Goal: Task Accomplishment & Management: Manage account settings

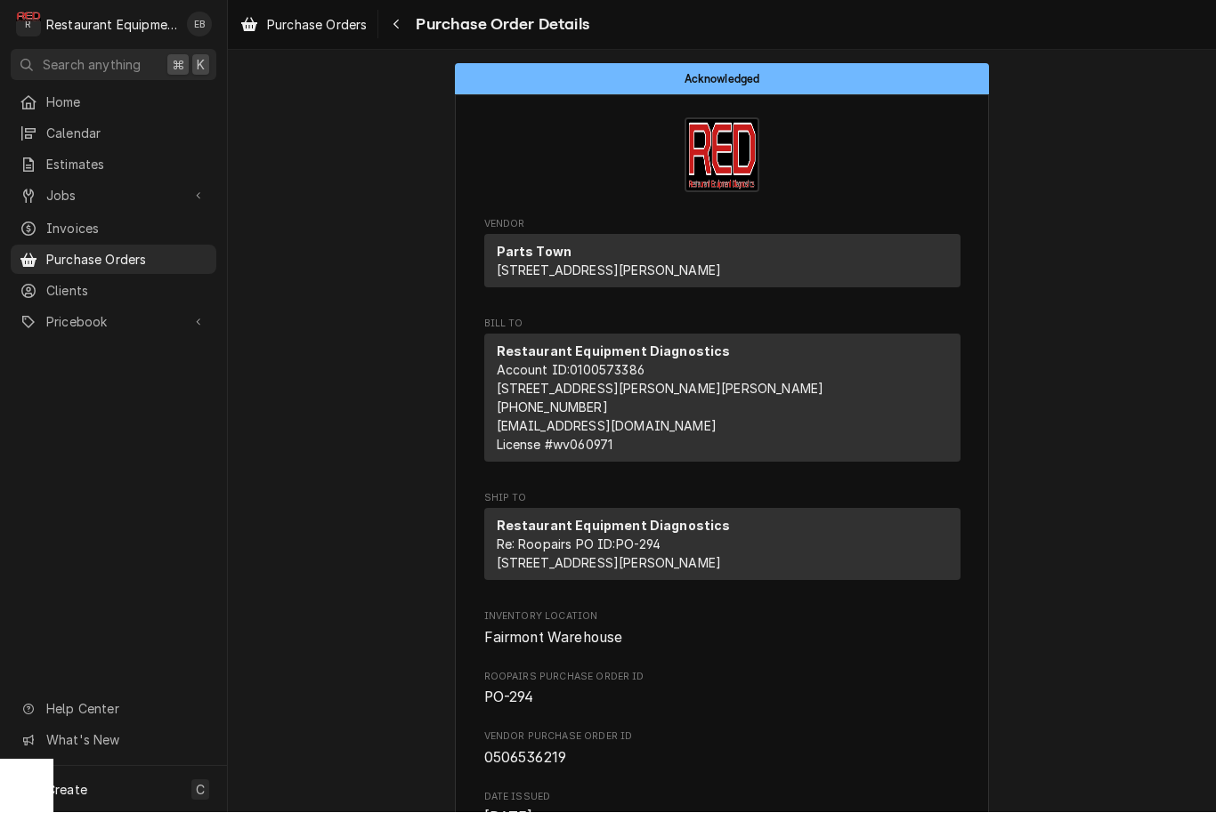
scroll to position [1, 0]
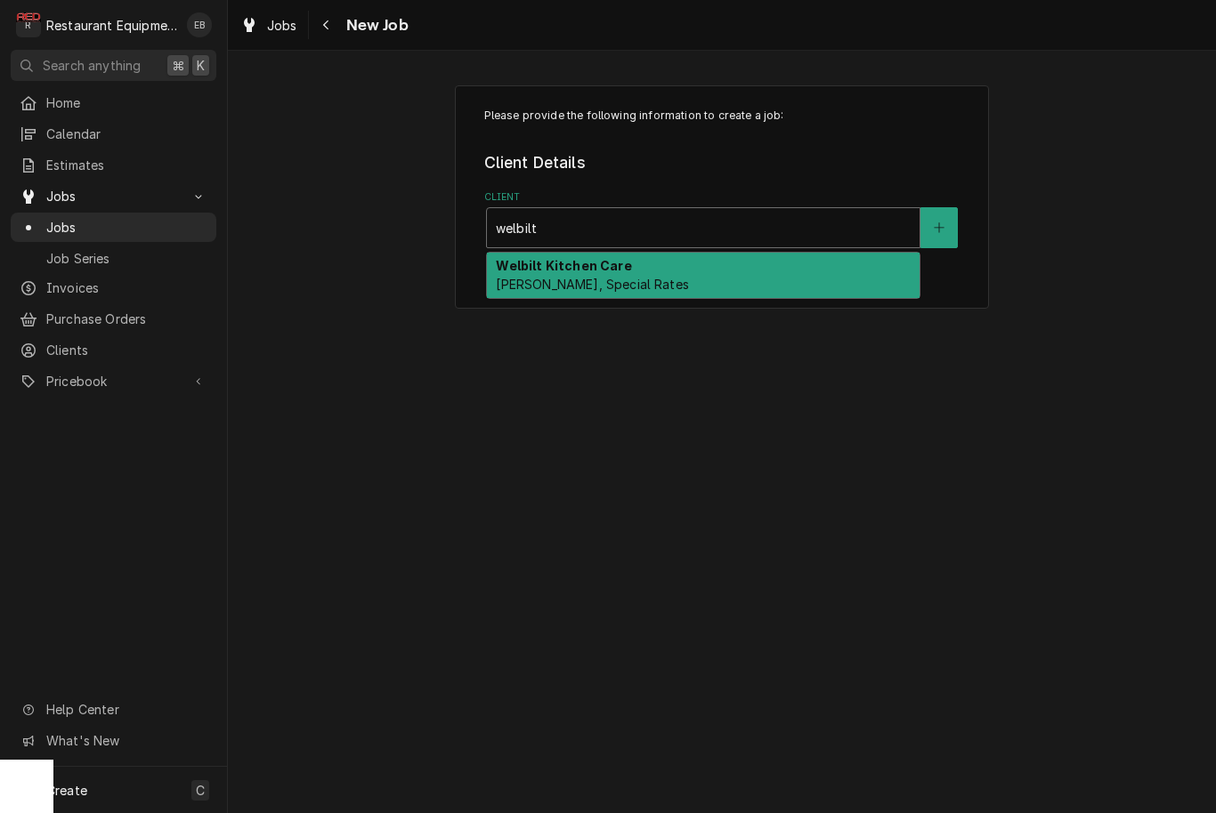
click at [749, 271] on div "Welbilt Kitchen Care Bill Payer, Special Rates" at bounding box center [703, 276] width 433 height 46
type input "welbilt"
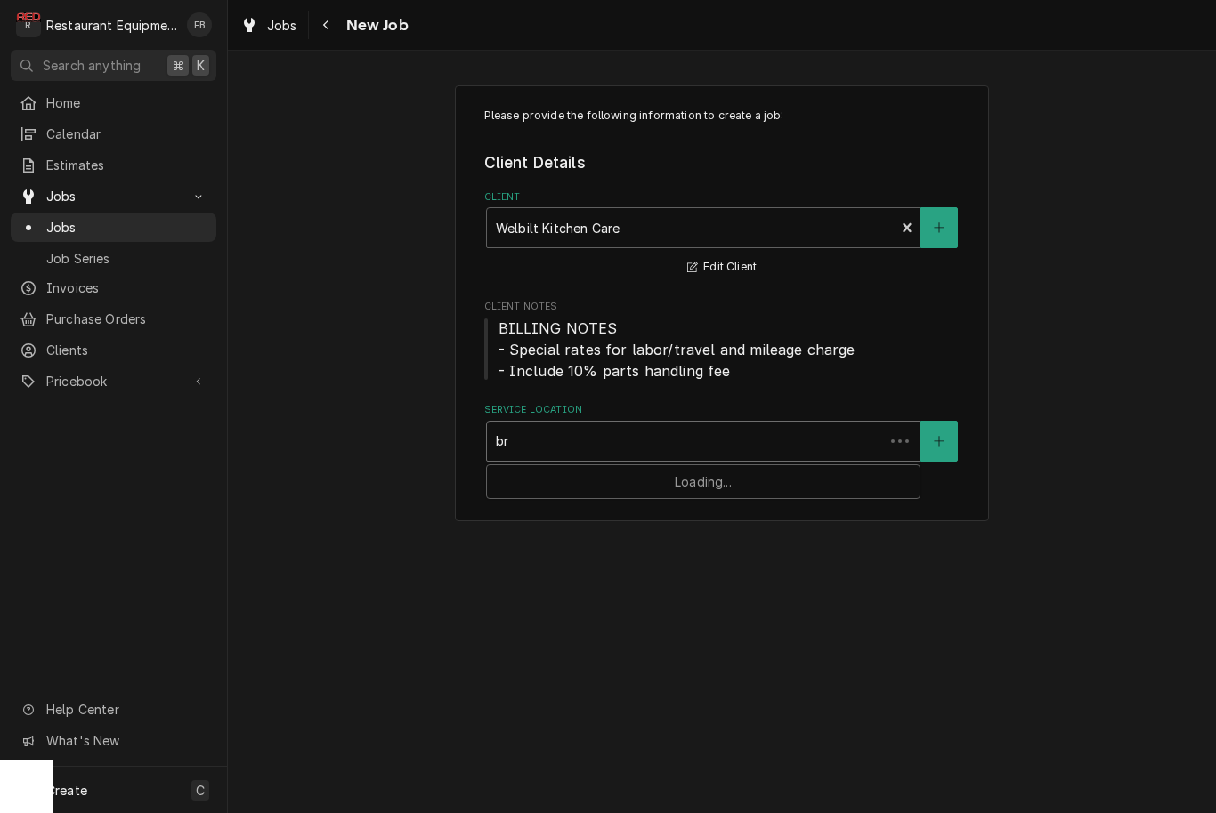
type input "b"
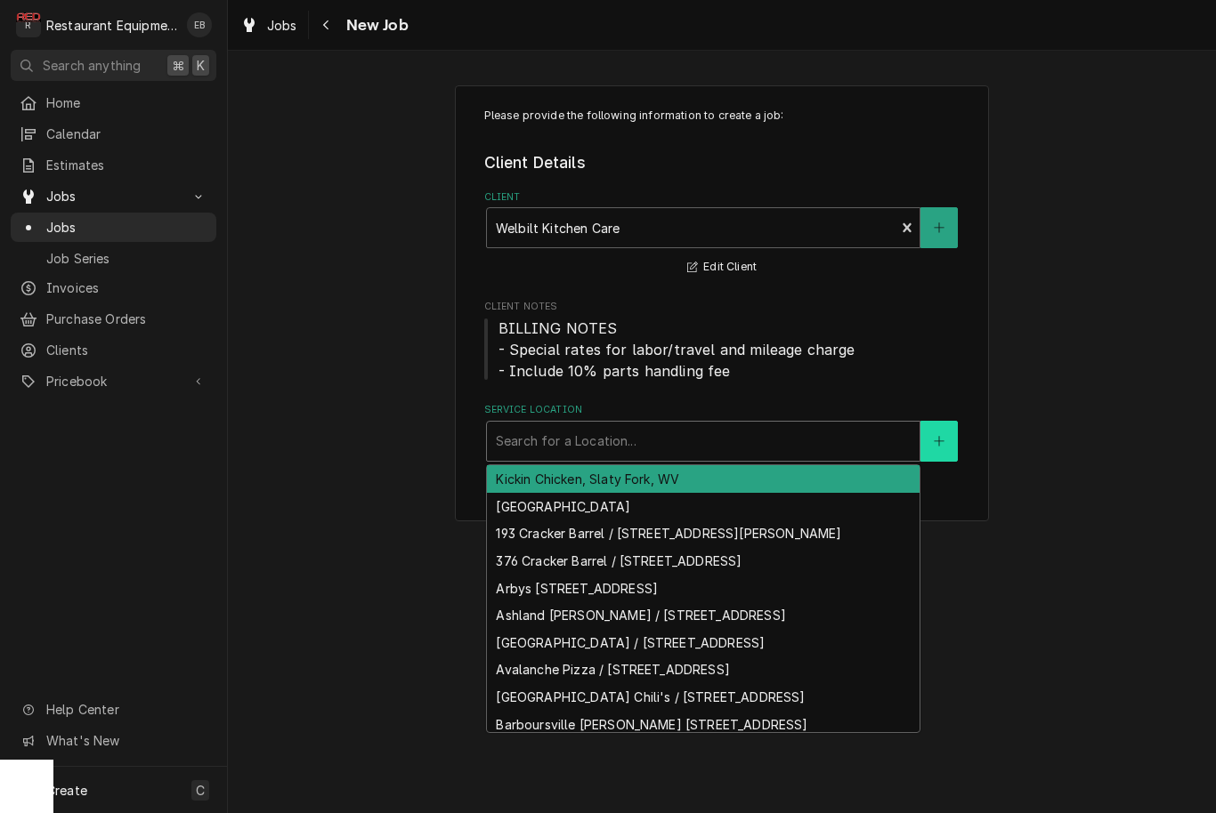
click at [944, 430] on button "Service Location" at bounding box center [938, 441] width 37 height 41
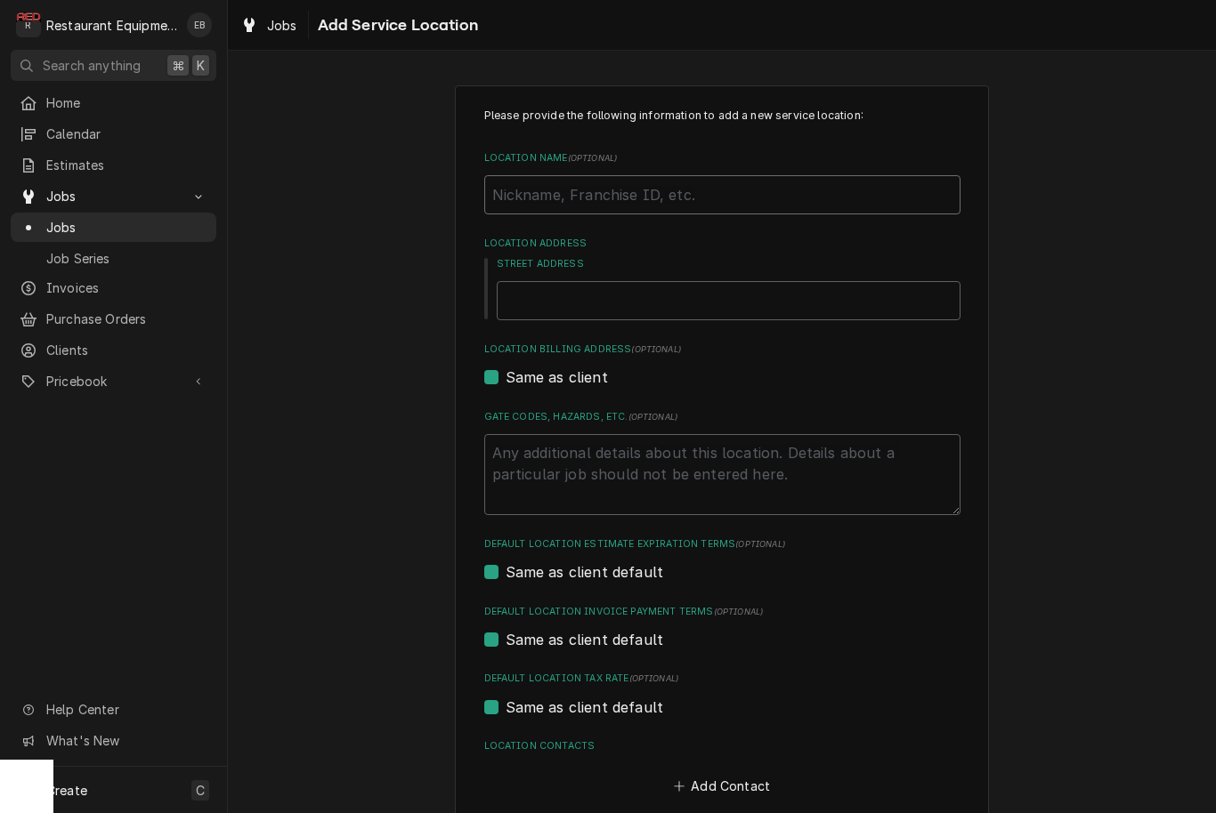
click at [656, 186] on input "Location Name ( optional )" at bounding box center [722, 194] width 476 height 39
type textarea "x"
type input "B"
type textarea "x"
type input "Br"
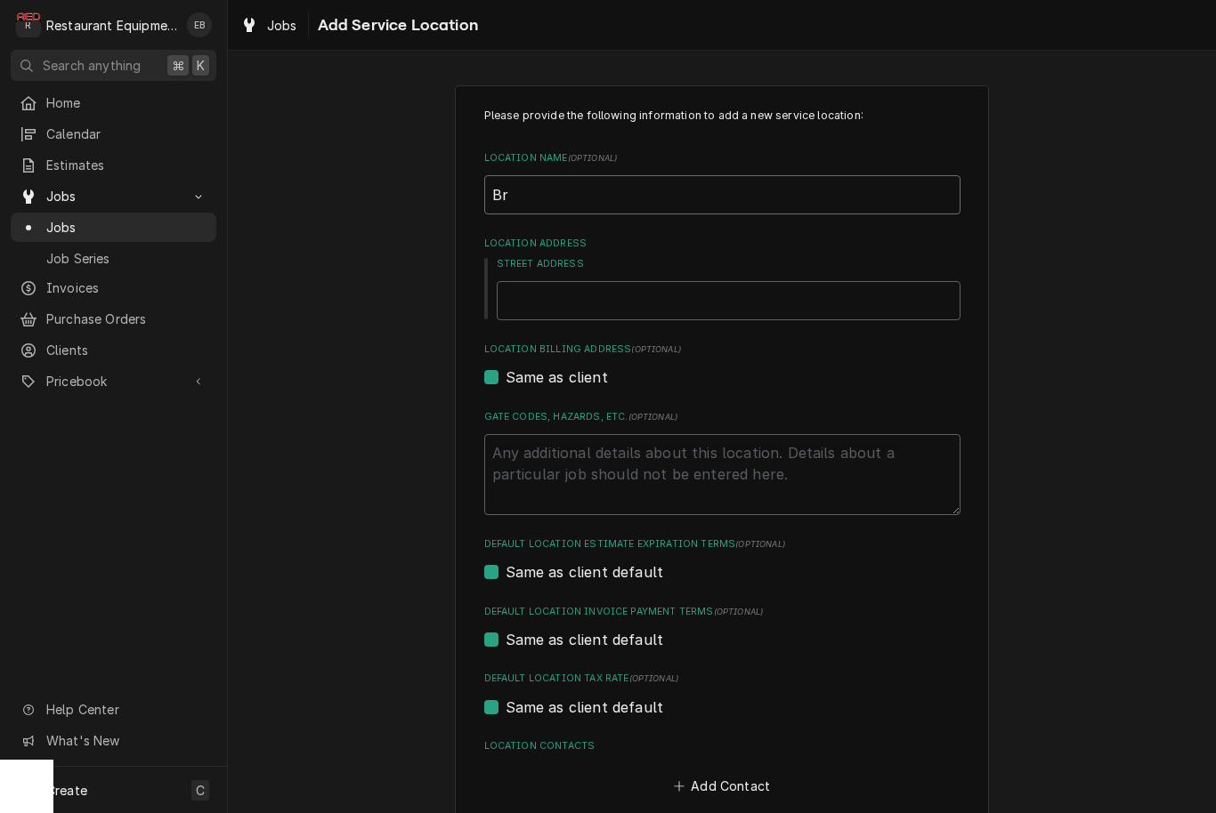
type textarea "x"
type input "Bri"
type textarea "x"
type input "Brid"
type textarea "x"
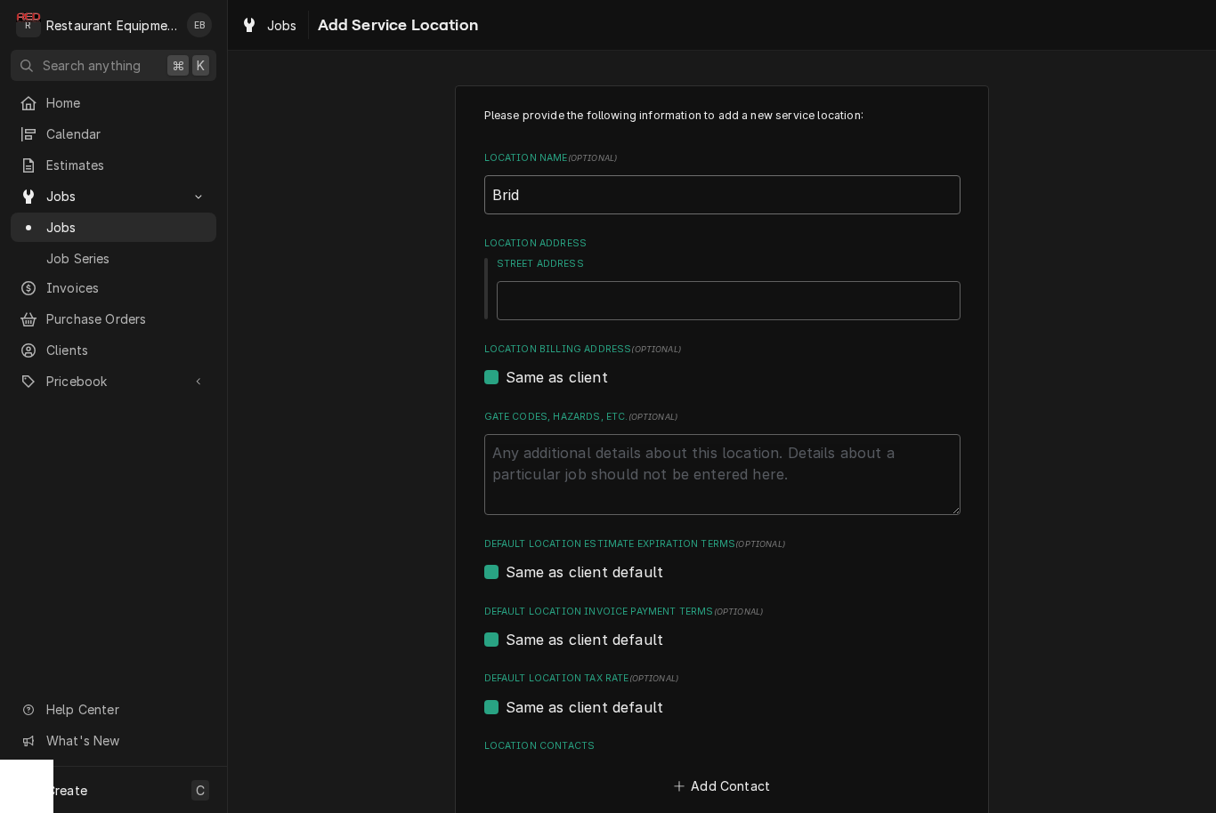
type input "Bridg"
type textarea "x"
type input "Bridge"
type textarea "x"
type input "Bridgep"
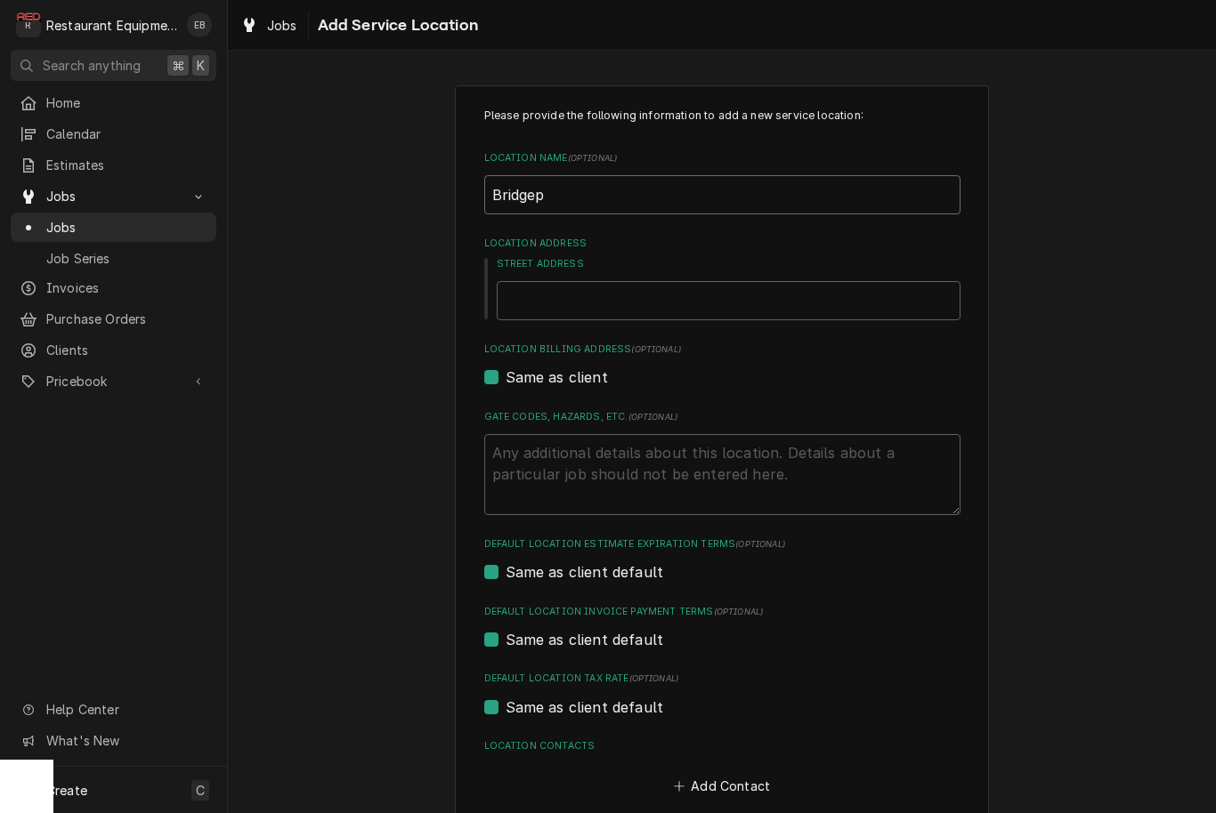
type textarea "x"
type input "Bridgepo"
type textarea "x"
type input "Bridgepor"
type textarea "x"
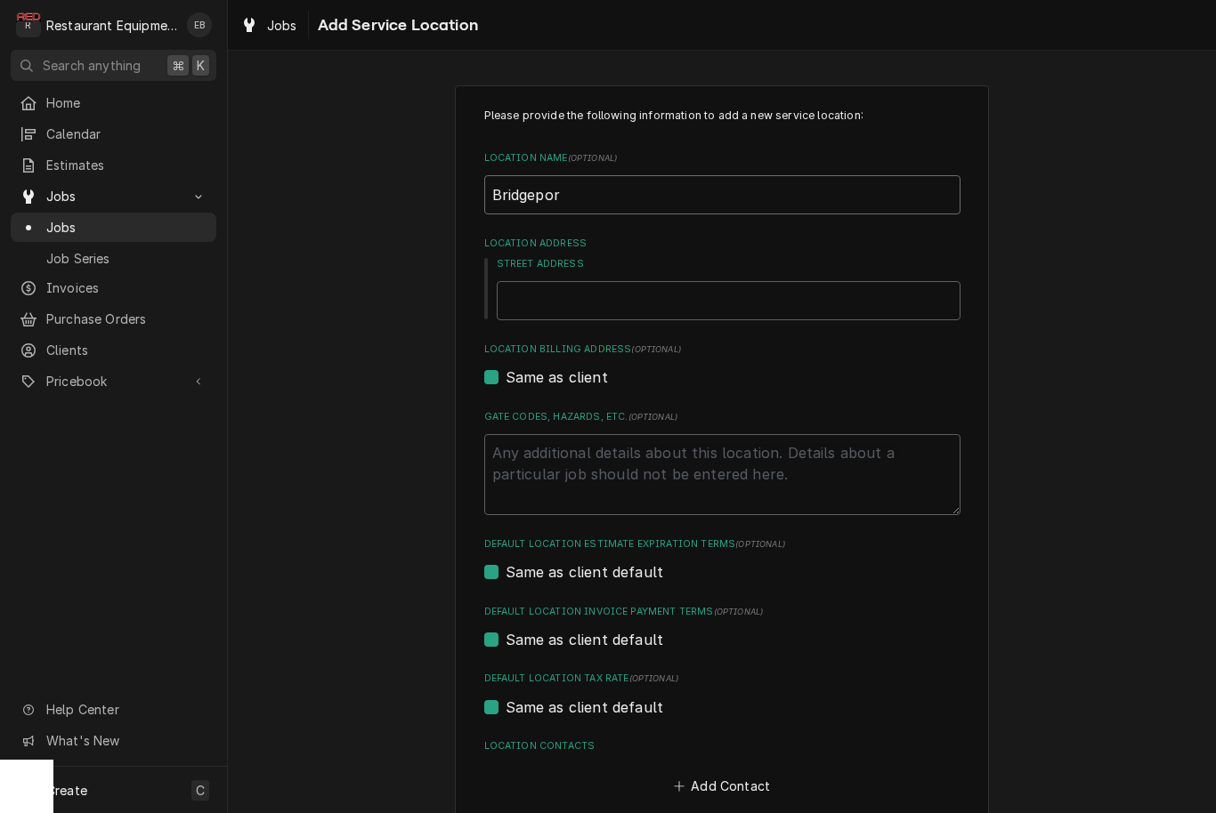
type input "Bridgeport"
type textarea "x"
type input "Bridgeport"
type textarea "x"
type input "Bridgeport D"
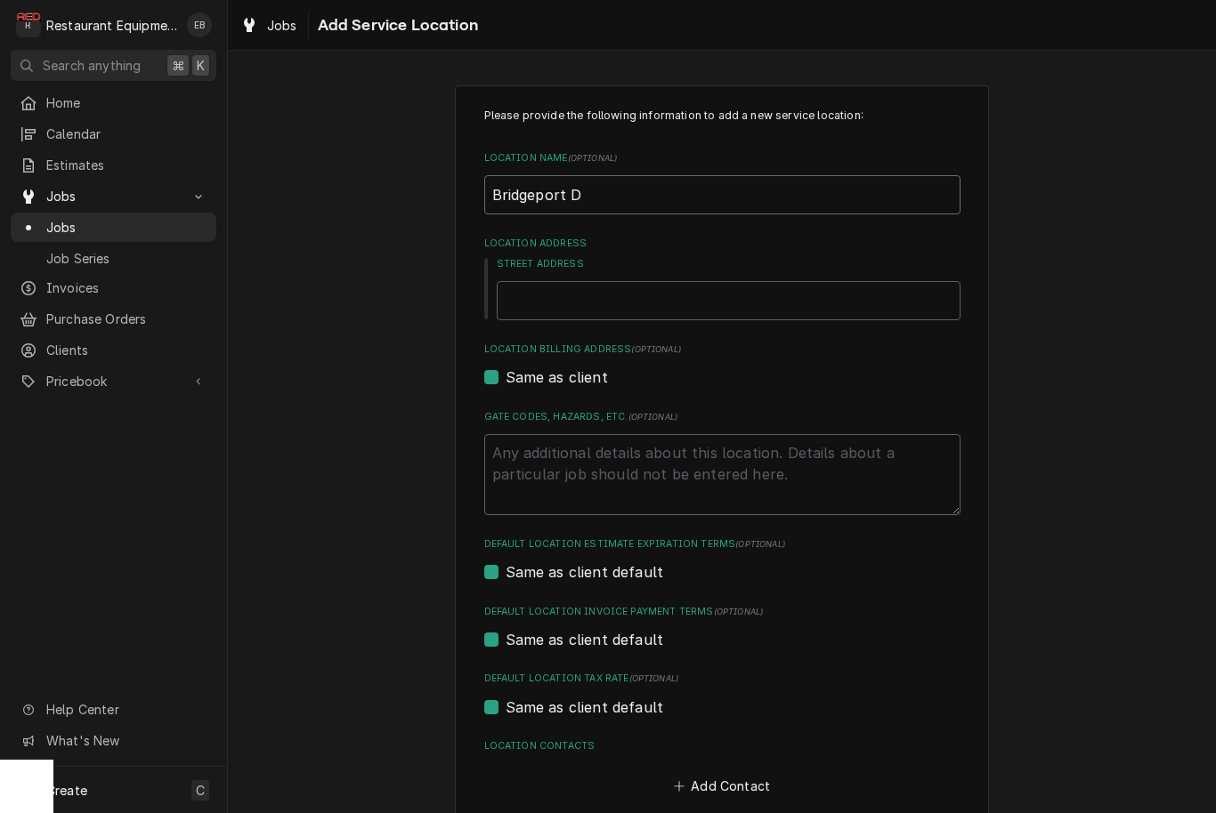
type textarea "x"
type input "Bridgeport Du"
type textarea "x"
type input "Bridgeport Dun"
type textarea "x"
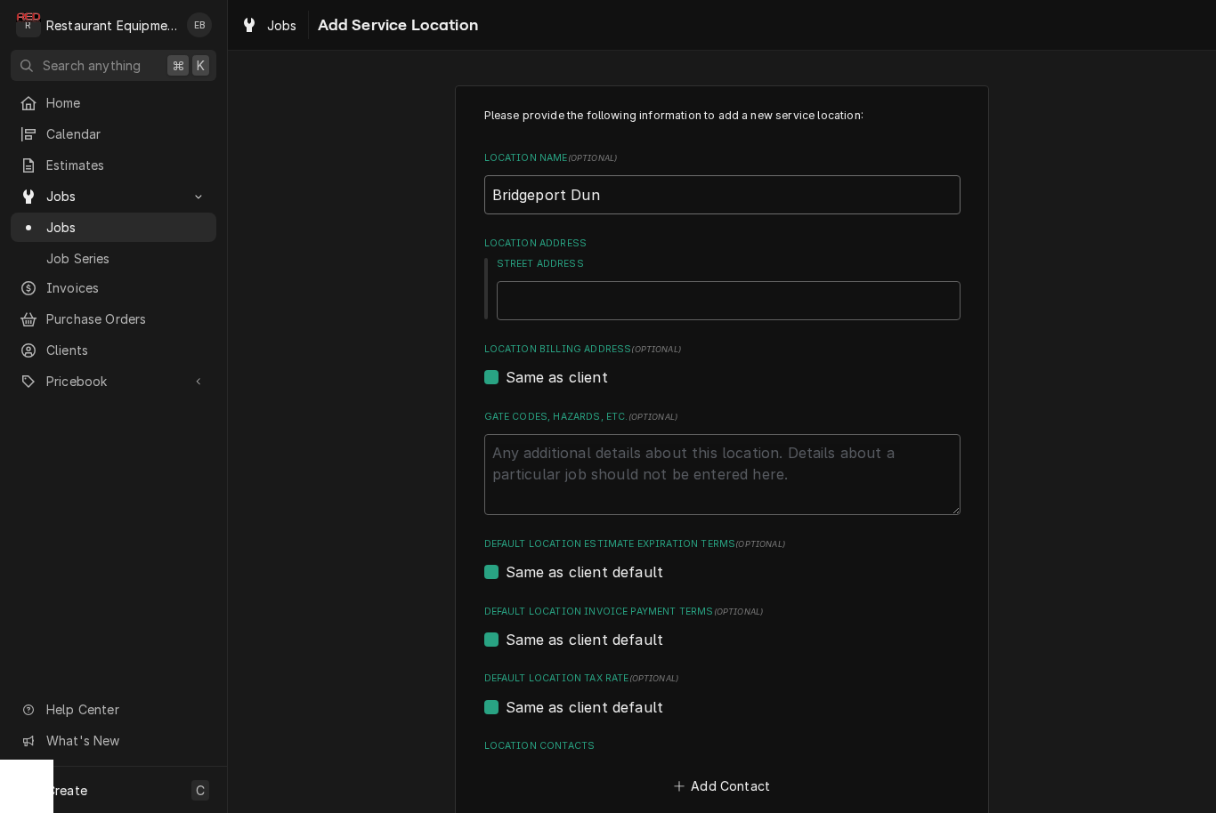
type input "Bridgeport Dunk"
type textarea "x"
type input "Bridgeport Dunki"
type textarea "x"
type input "Bridgeport Dunkin"
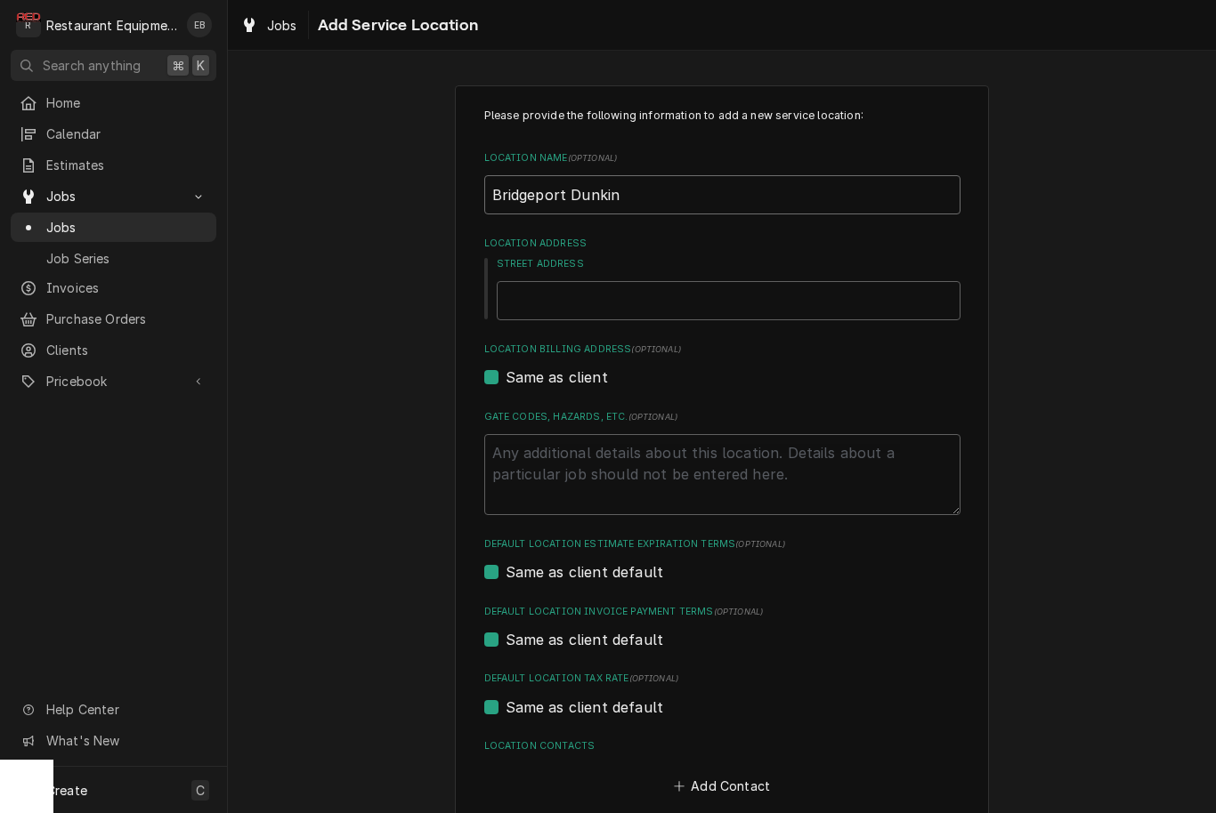
type textarea "x"
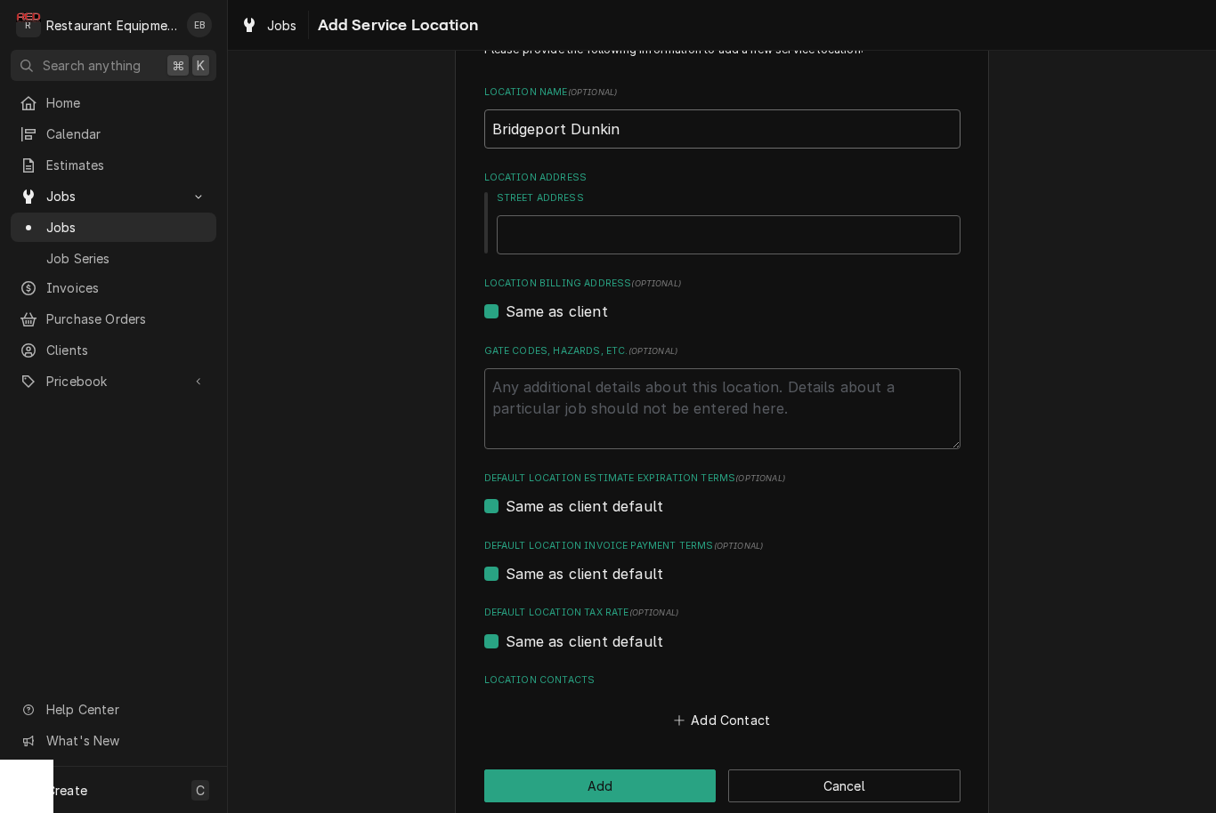
scroll to position [65, 0]
type input "Bridgeport Dunkin"
click at [749, 239] on input "Street Address" at bounding box center [729, 235] width 464 height 39
click at [643, 236] on input "Street Address" at bounding box center [729, 235] width 464 height 39
paste input "50 Genesis Boulevard"
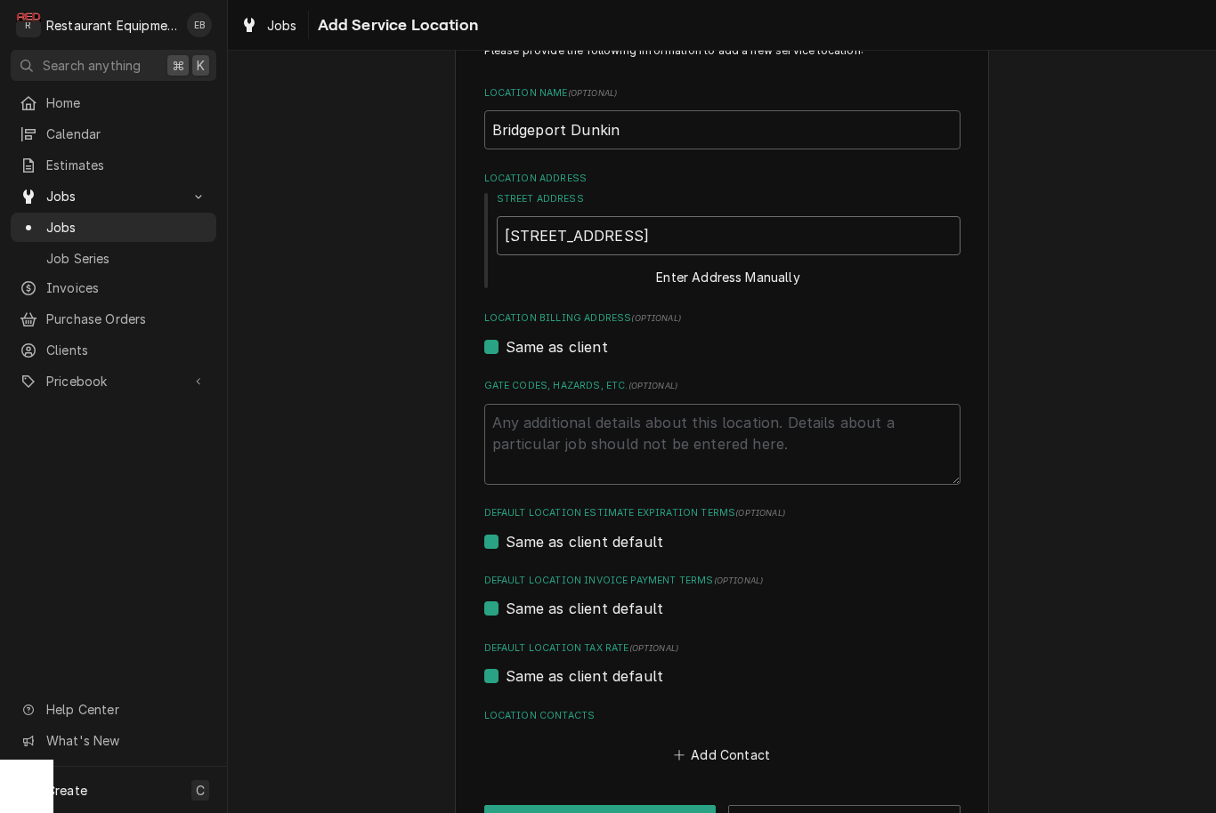
type textarea "x"
type input "50 Genesis Boulevard"
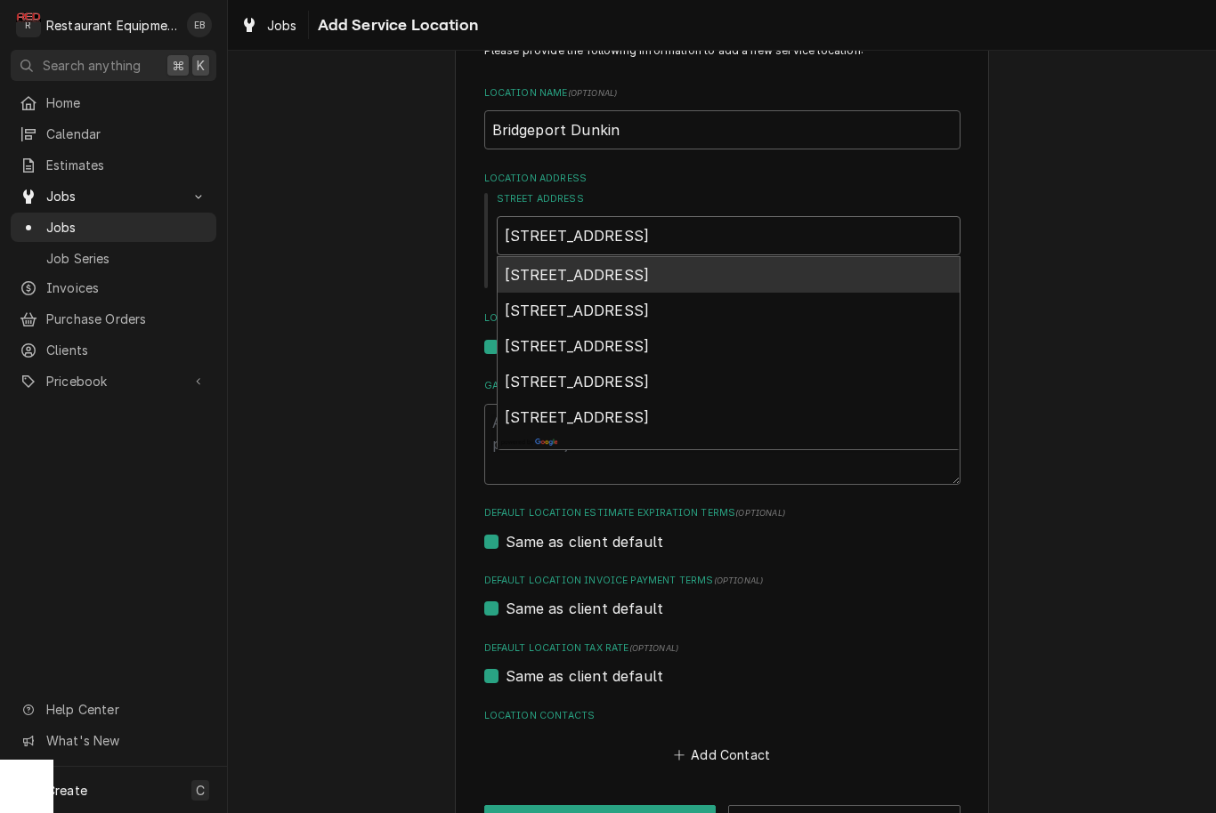
click at [650, 271] on span "50 Genesis Boulevard, Bridgeport, WV, USA" at bounding box center [577, 275] width 145 height 18
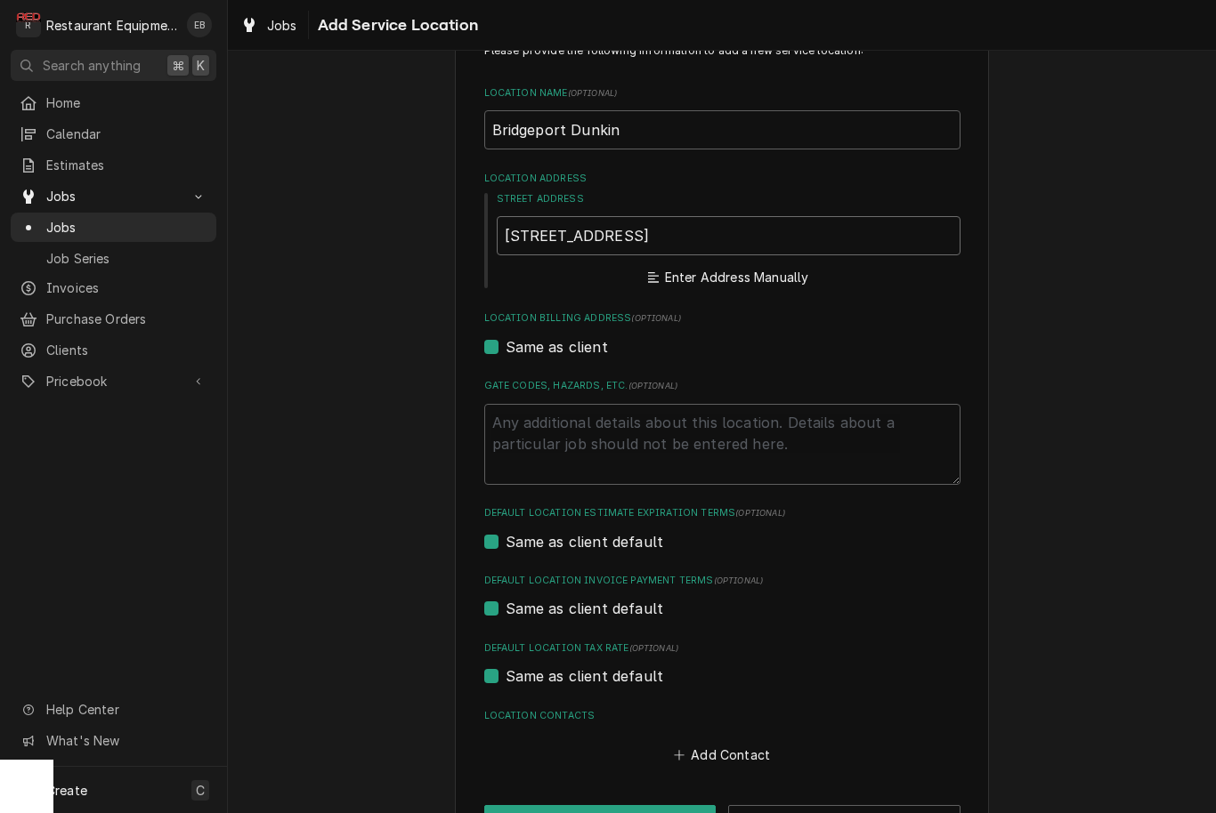
type textarea "x"
type input "50 Genesis Blvd"
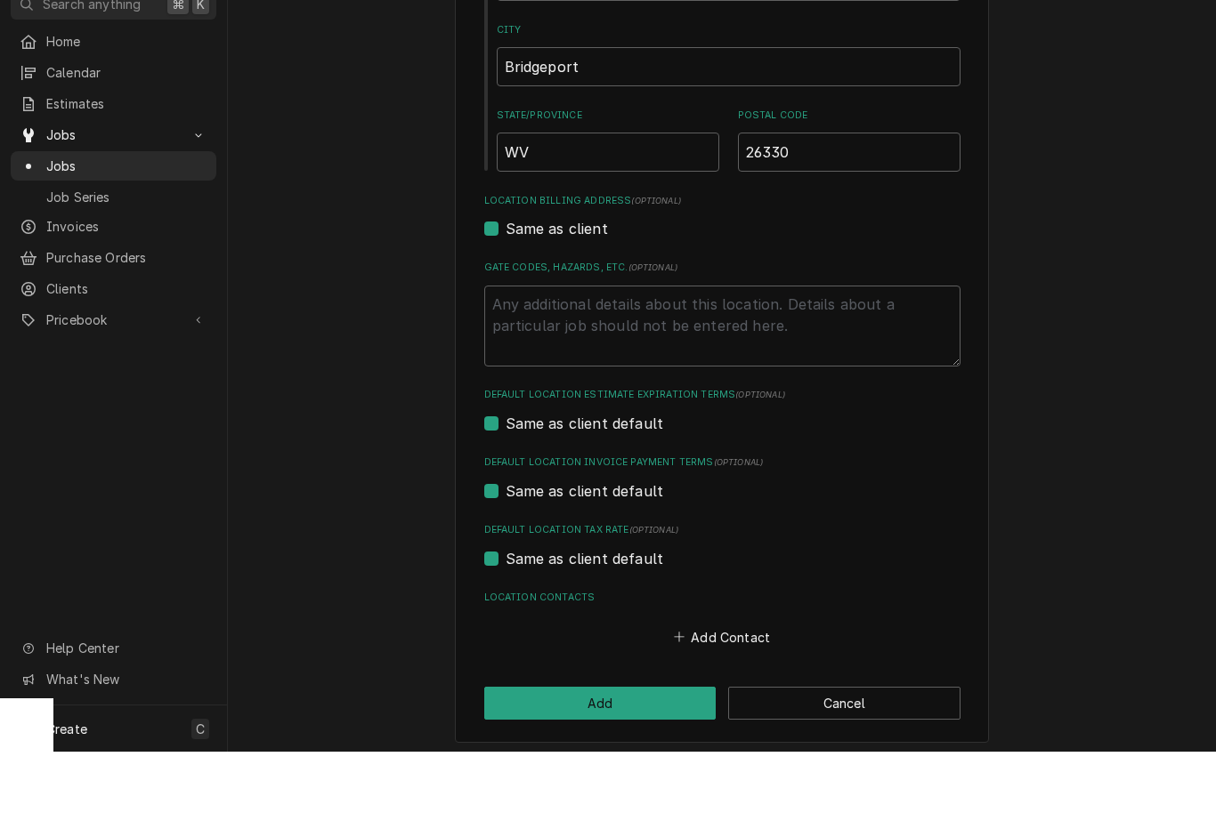
scroll to position [343, 0]
click at [655, 749] on button "Add" at bounding box center [600, 765] width 232 height 33
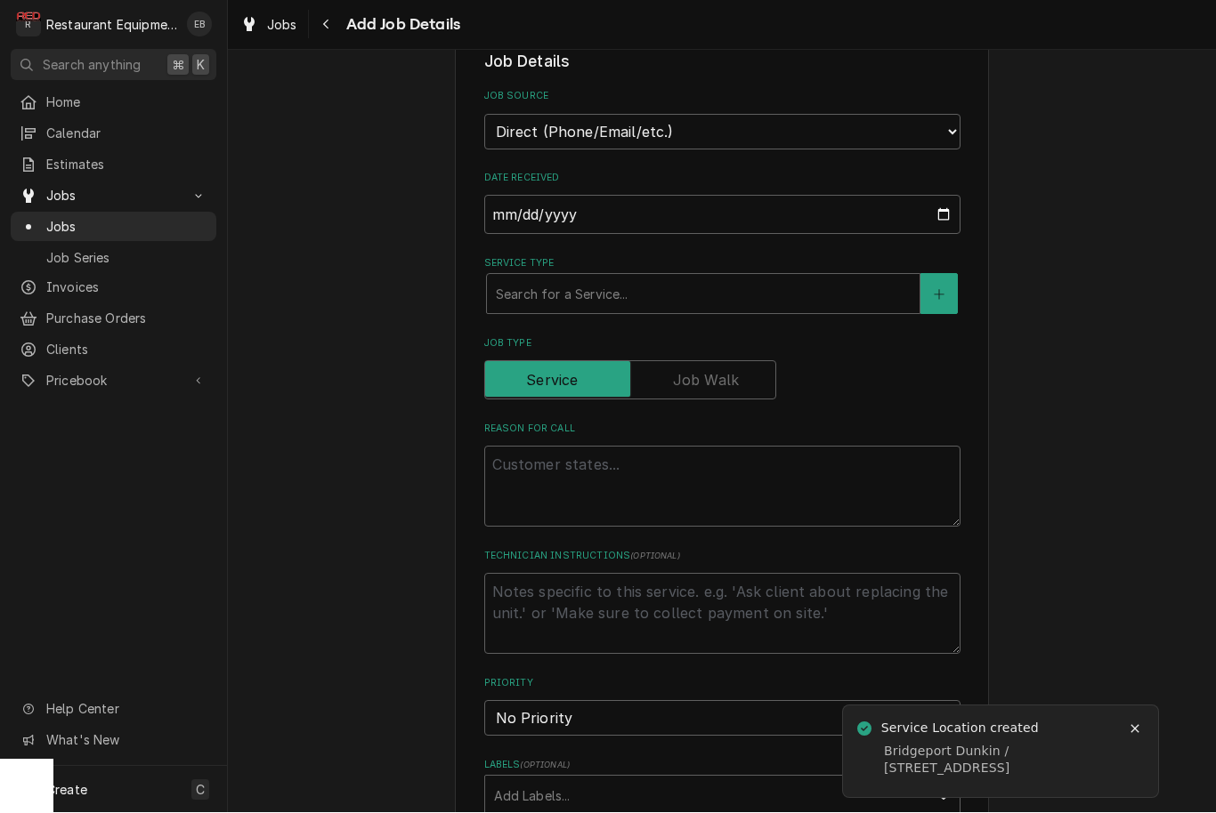
scroll to position [475, 0]
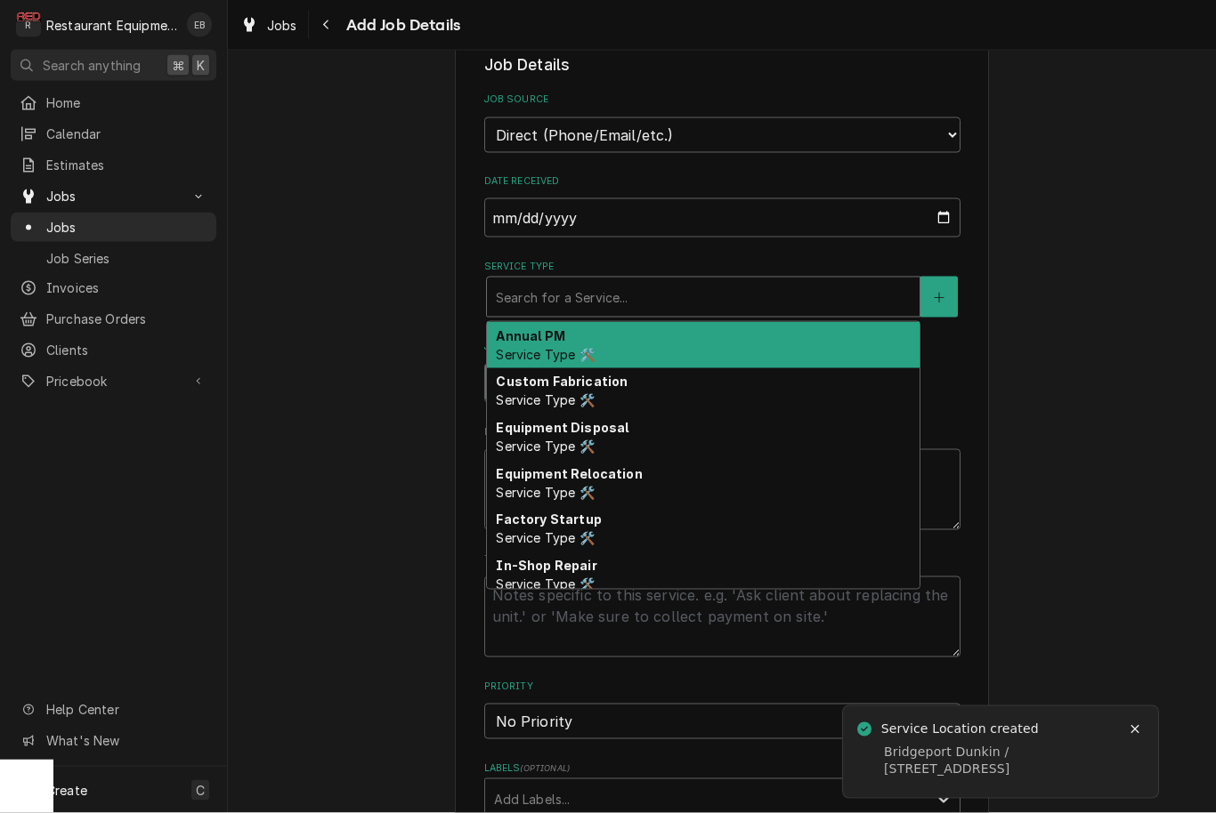
type textarea "x"
type input "b"
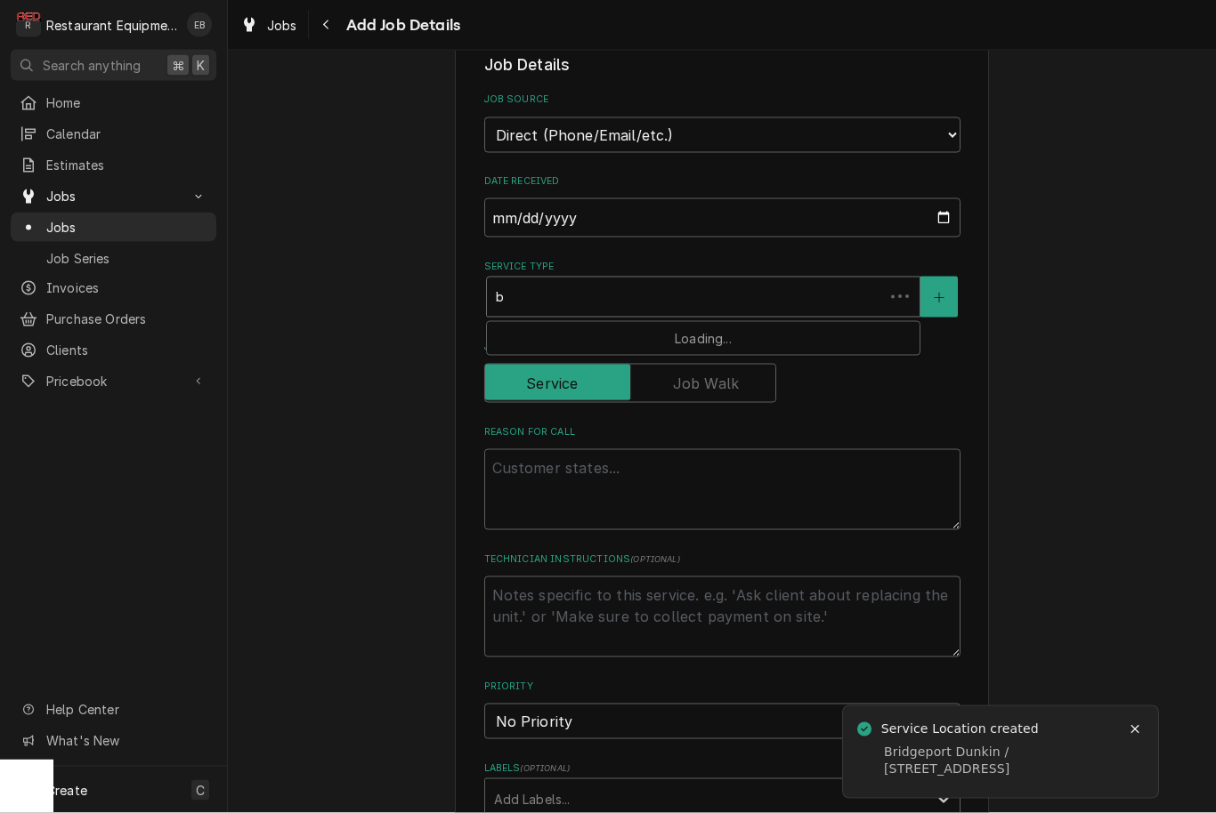
type textarea "x"
type input "be"
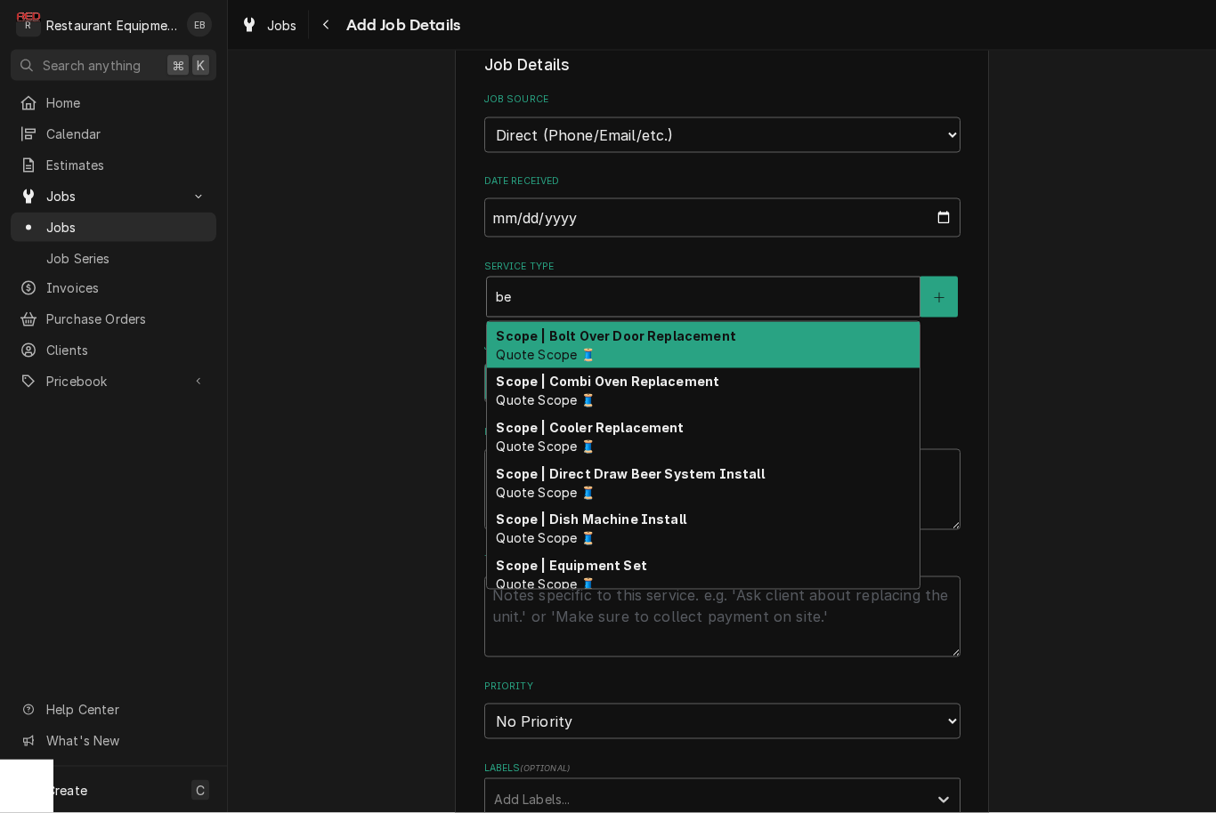
type textarea "x"
type input "b"
type textarea "x"
type input "br"
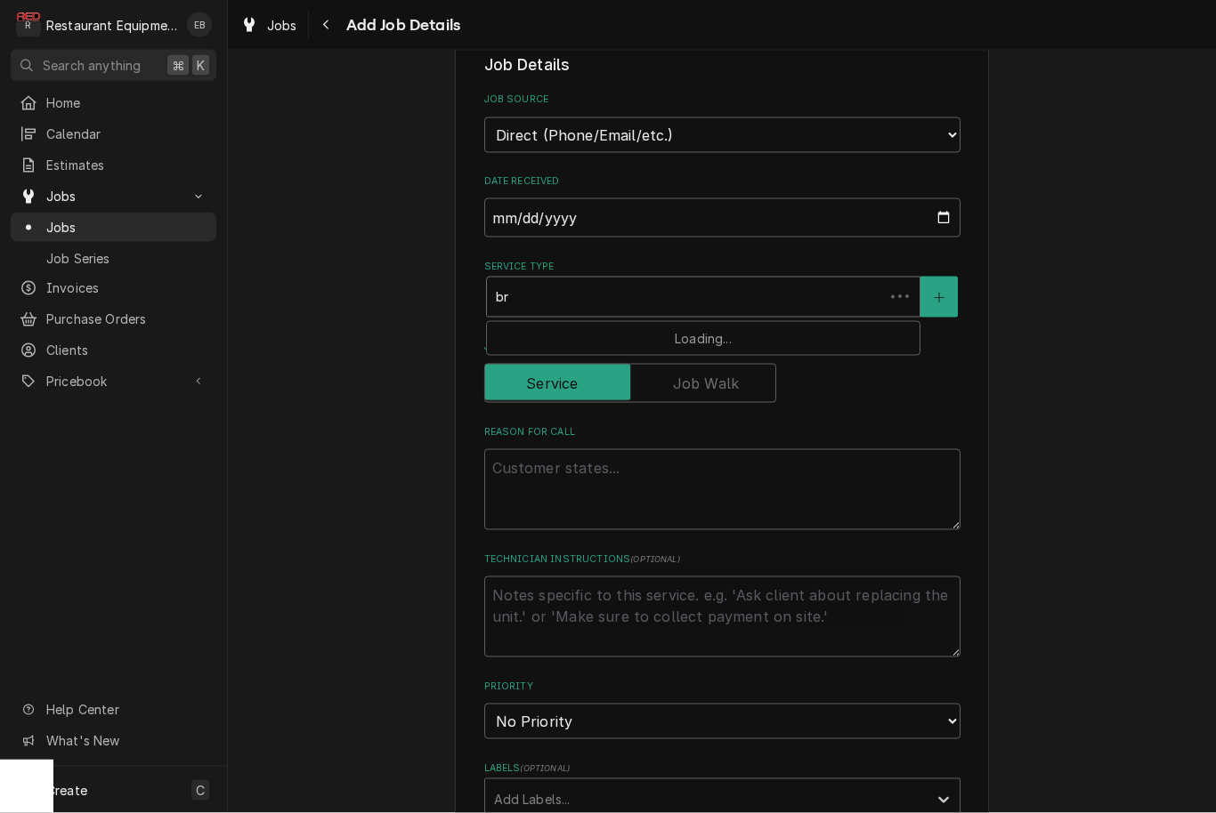
type textarea "x"
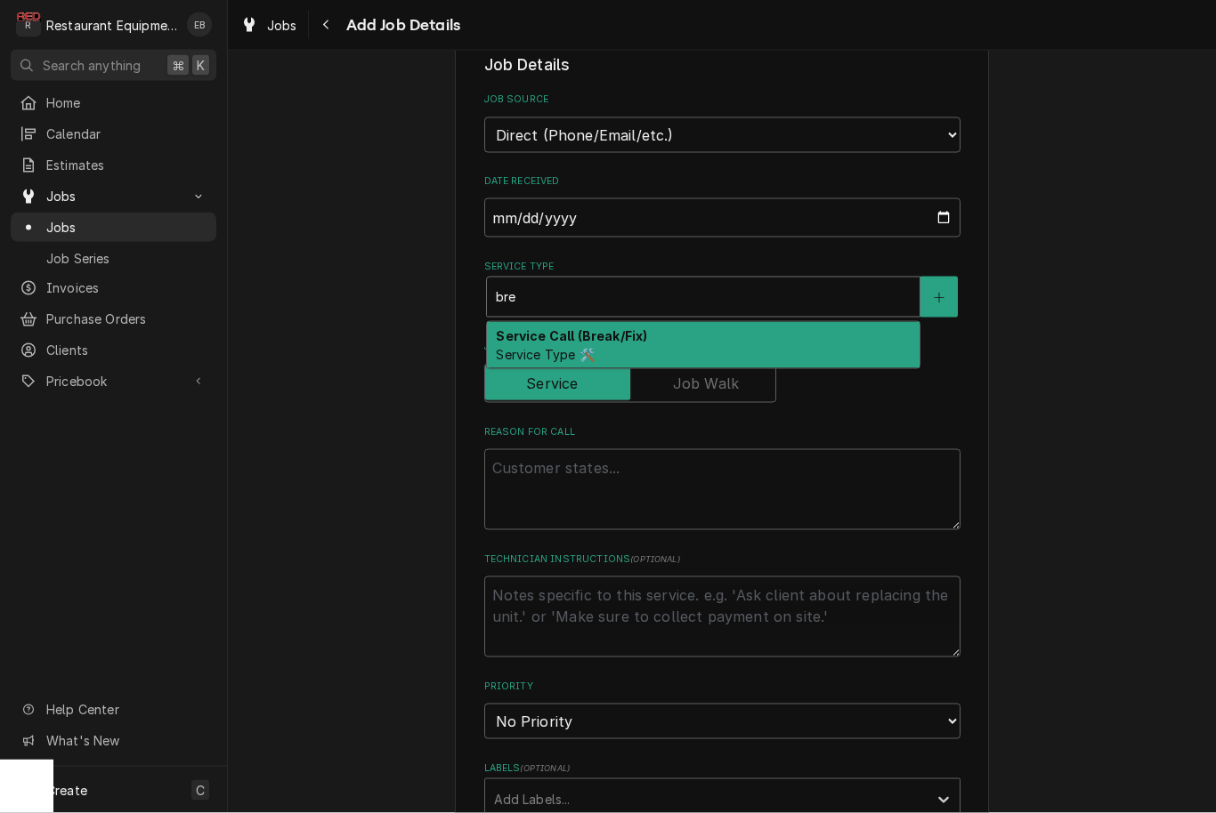
click at [677, 351] on div "Service Call (Break/Fix) Service Type 🛠️" at bounding box center [703, 345] width 433 height 46
type input "bre"
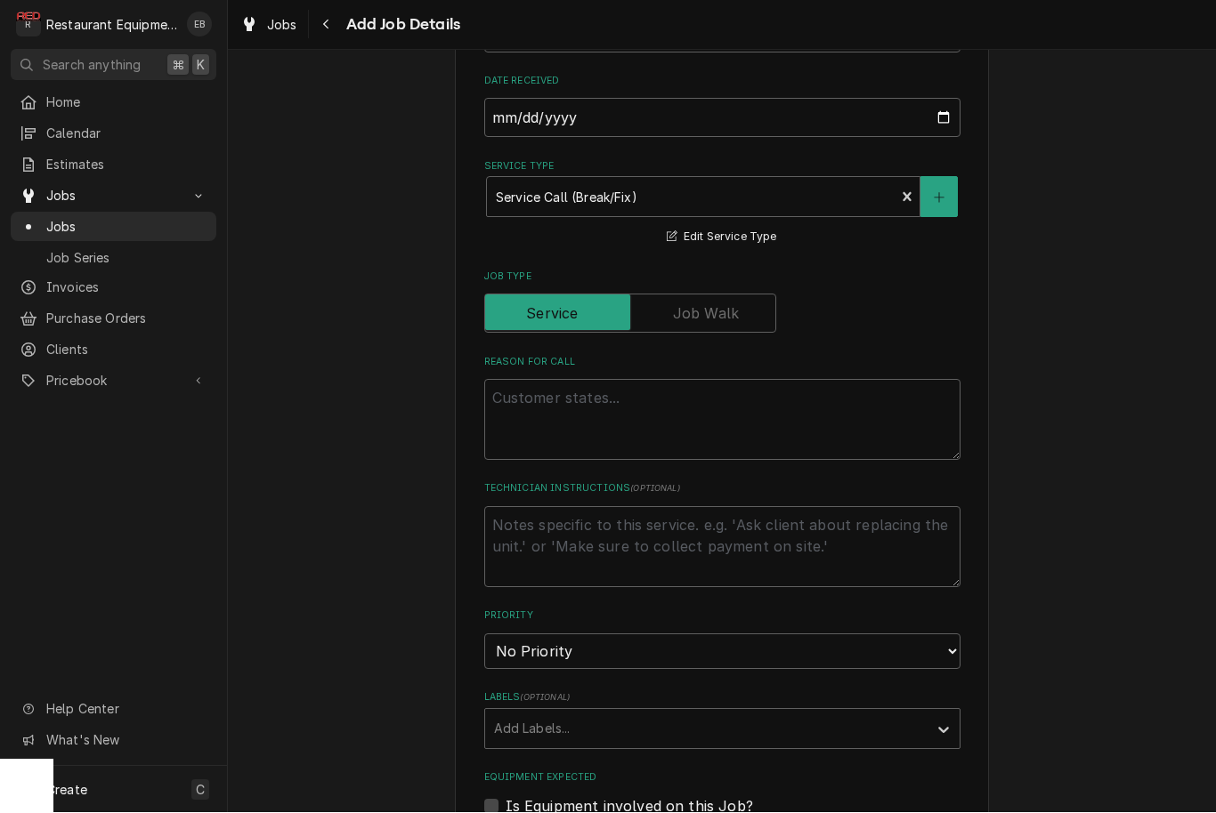
scroll to position [613, 0]
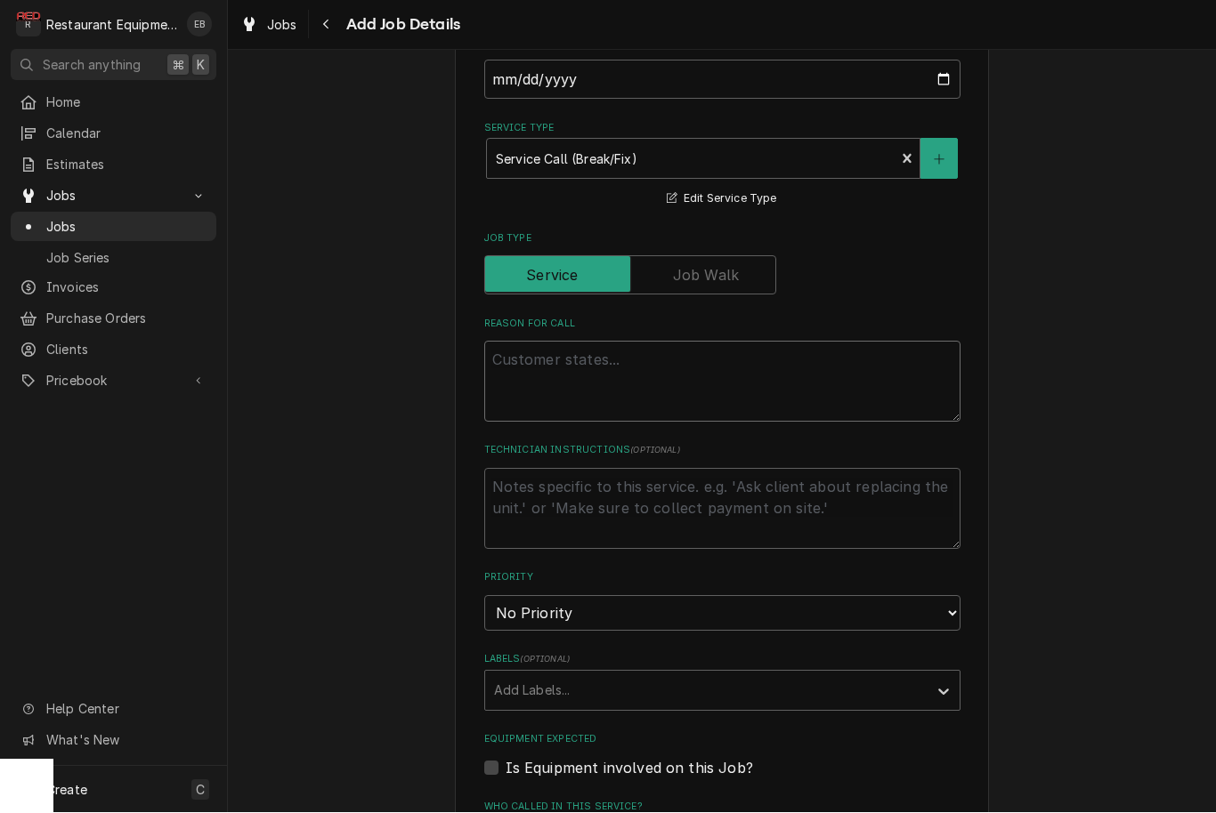
click at [666, 347] on textarea "Reason For Call" at bounding box center [722, 382] width 476 height 81
click at [653, 360] on textarea "Reason For Call" at bounding box center [722, 382] width 476 height 81
paste textarea "Type: Service Location Details: Dunkin Donuts Chain: DUNKIN DONUTS (304) 808-60…"
type textarea "x"
type textarea "Type: Service Location Details: Dunkin Donuts Chain: DUNKIN DONUTS (304) 808-60…"
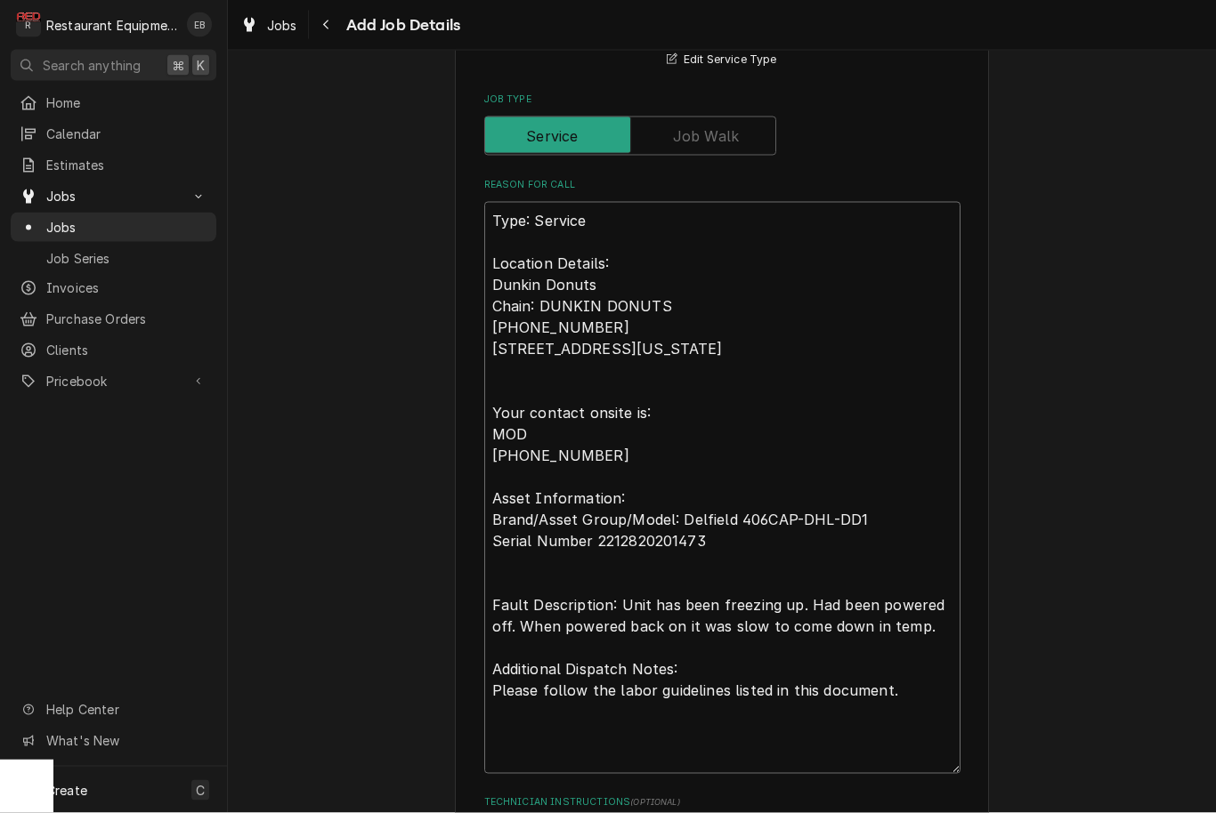
scroll to position [749, 0]
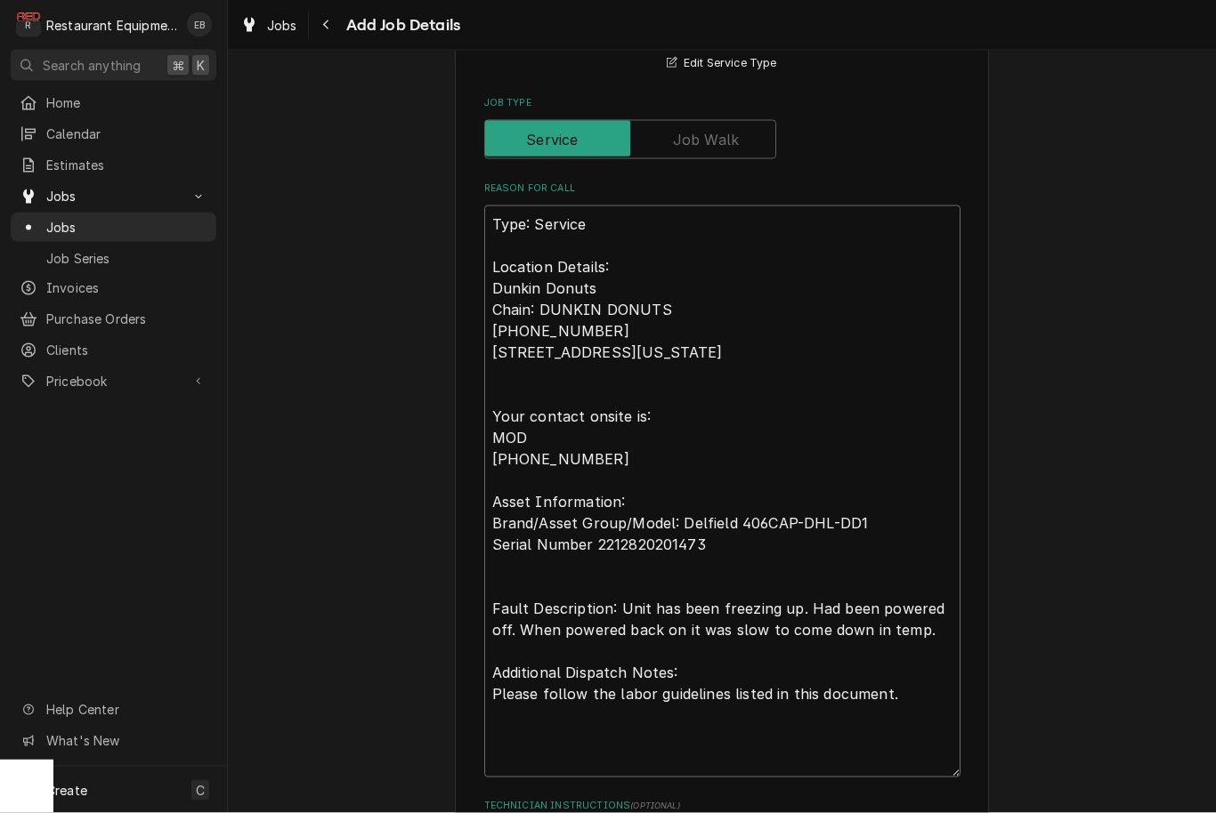
click at [488, 210] on textarea "Type: Service Location Details: Dunkin Donuts Chain: DUNKIN DONUTS (304) 808-60…" at bounding box center [722, 492] width 476 height 572
type textarea "x"
type textarea "Type: Service Location Details: Dunkin Donuts Chain: DUNKIN DONUTS (304) 808-60…"
type textarea "x"
type textarea "Type: Service Location Details: Dunkin Donuts Chain: DUNKIN DONUTS (304) 808-60…"
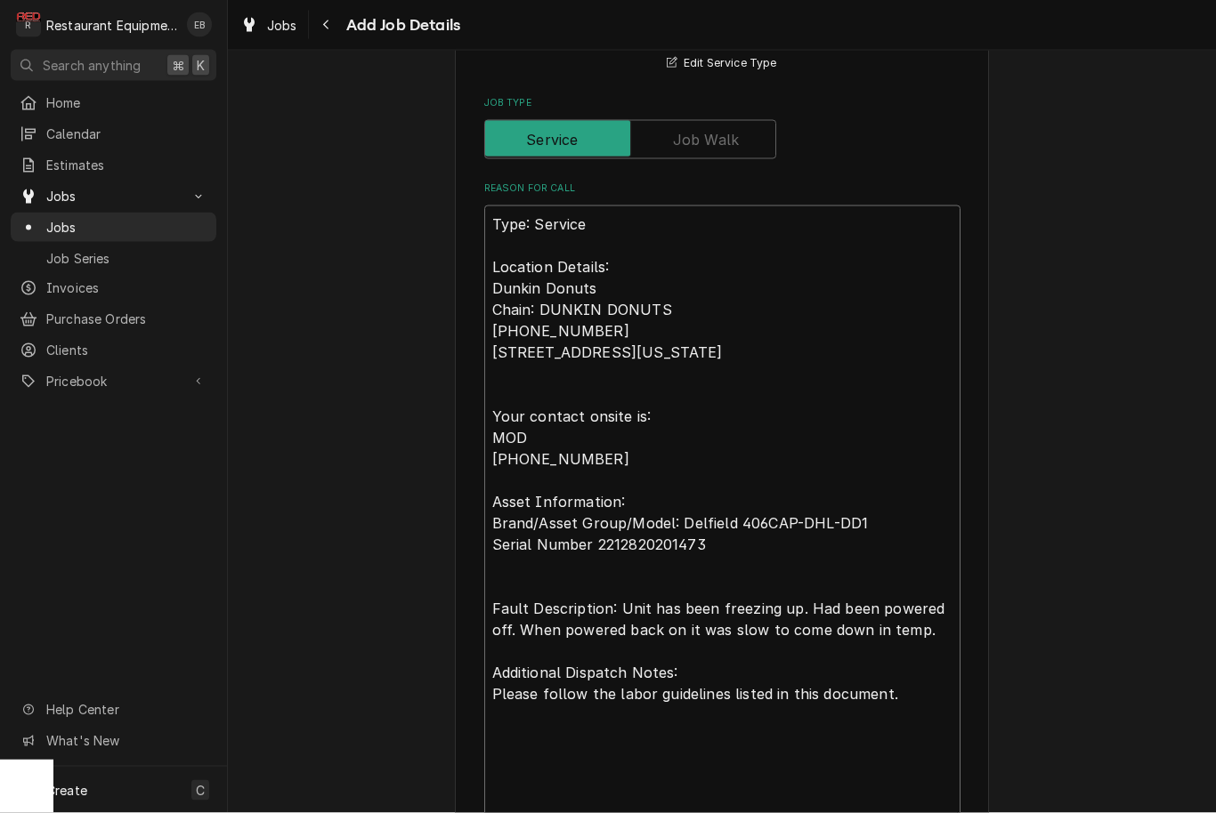
click at [532, 206] on textarea "Type: Service Location Details: Dunkin Donuts Chain: DUNKIN DONUTS (304) 808-60…" at bounding box center [722, 513] width 476 height 615
paste textarea "00930011-1"
type textarea "x"
type textarea "00930011-1 Type: Service Location Details: Dunkin Donuts Chain: DUNKIN DONUTS (…"
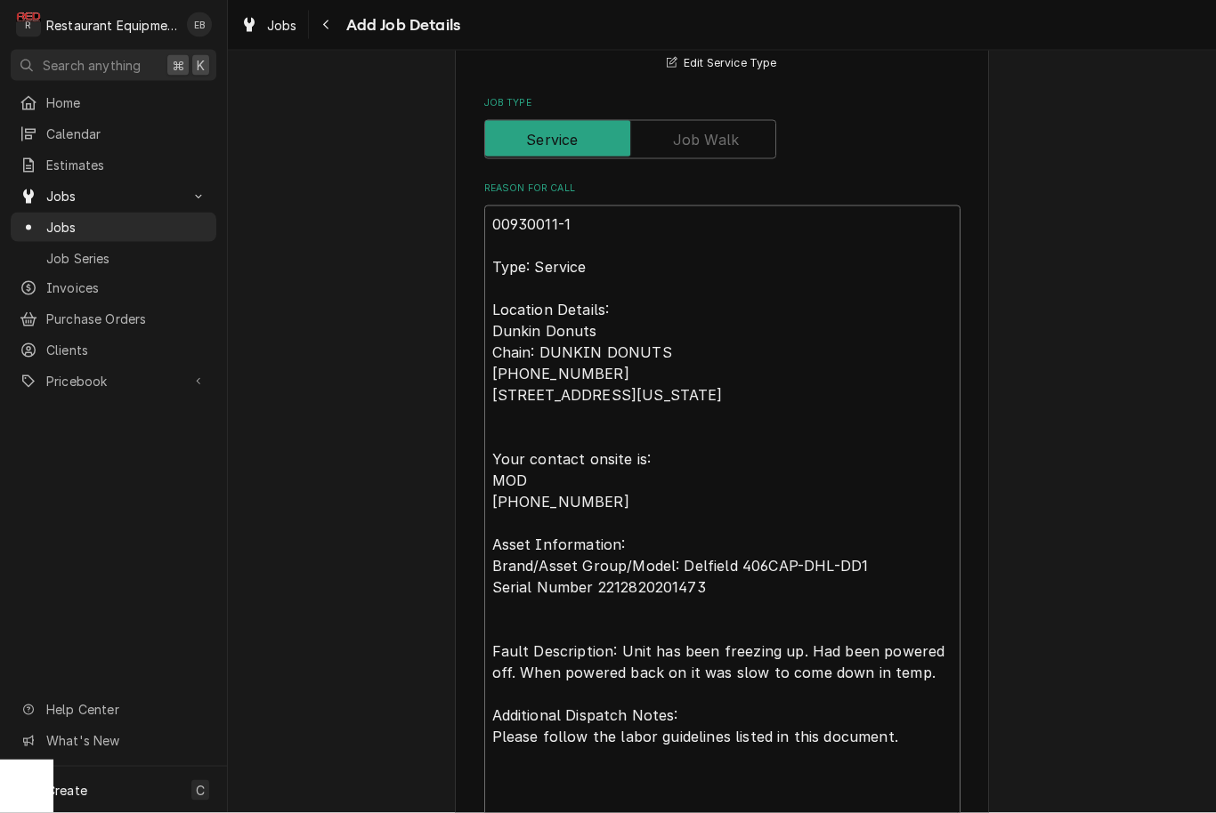
click at [491, 211] on textarea "00930011-1 Type: Service Location Details: Dunkin Donuts Chain: DUNKIN DONUTS (…" at bounding box center [722, 513] width 476 height 615
type textarea "x"
type textarea "D00930011-1 Type: Service Location Details: Dunkin Donuts Chain: DUNKIN DONUTS …"
type textarea "x"
type textarea "Di00930011-1 Type: Service Location Details: Dunkin Donuts Chain: DUNKIN DONUTS…"
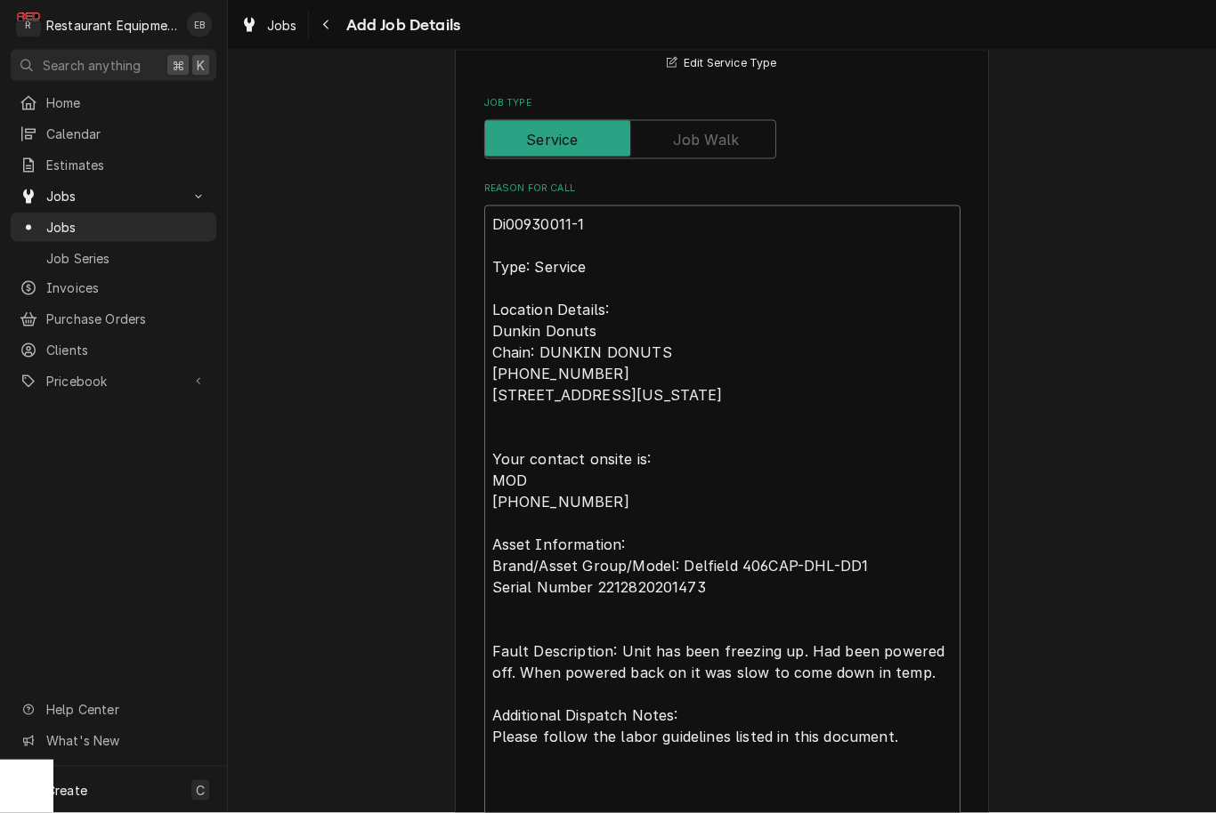
type textarea "x"
type textarea "Dis00930011-1 Type: Service Location Details: Dunkin Donuts Chain: DUNKIN DONUT…"
type textarea "x"
type textarea "Disp00930011-1 Type: Service Location Details: Dunkin Donuts Chain: DUNKIN DONU…"
type textarea "x"
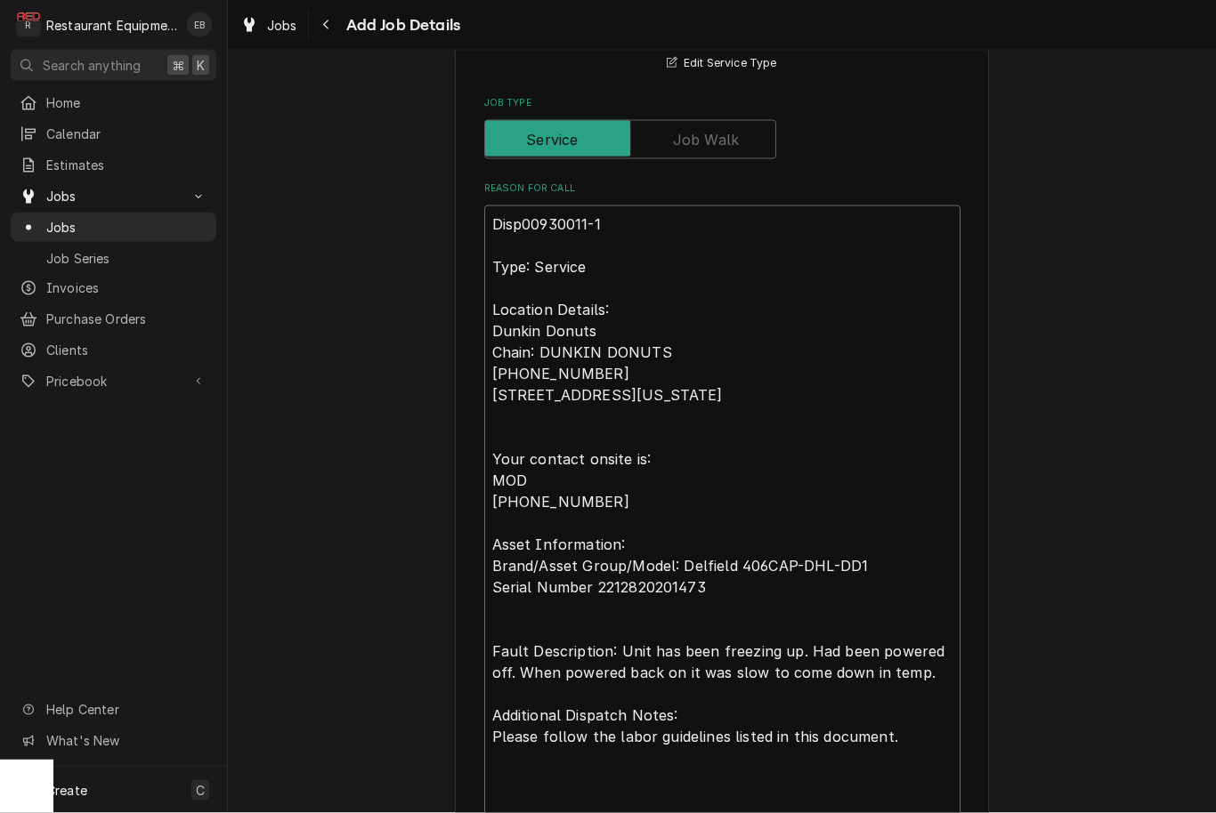
type textarea "Dispa00930011-1 Type: Service Location Details: Dunkin Donuts Chain: DUNKIN DON…"
type textarea "x"
type textarea "Dispat00930011-1 Type: Service Location Details: Dunkin Donuts Chain: DUNKIN DO…"
type textarea "x"
type textarea "Dispatc00930011-1 Type: Service Location Details: Dunkin Donuts Chain: DUNKIN D…"
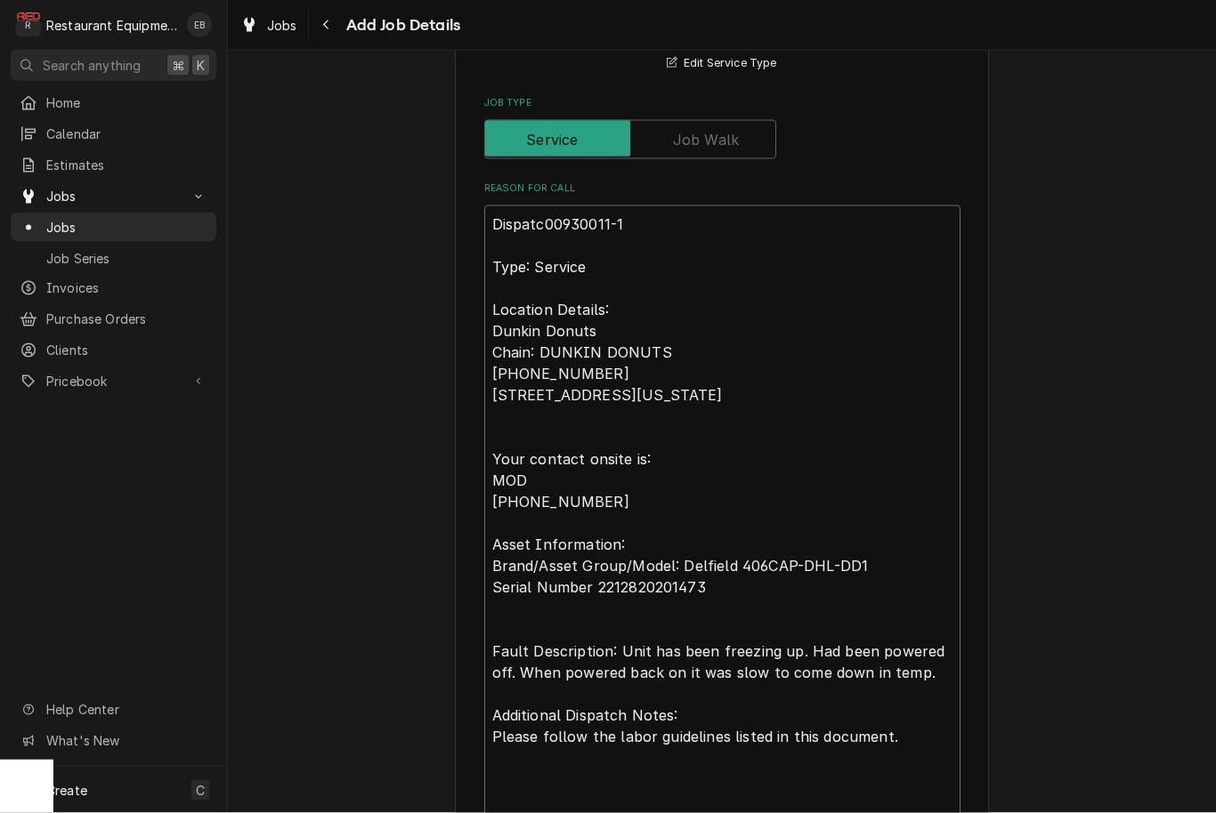
type textarea "x"
type textarea "Dispatch00930011-1 Type: Service Location Details: Dunkin Donuts Chain: DUNKIN …"
type textarea "x"
type textarea "Dispatch 00930011-1 Type: Service Location Details: Dunkin Donuts Chain: DUNKIN…"
type textarea "x"
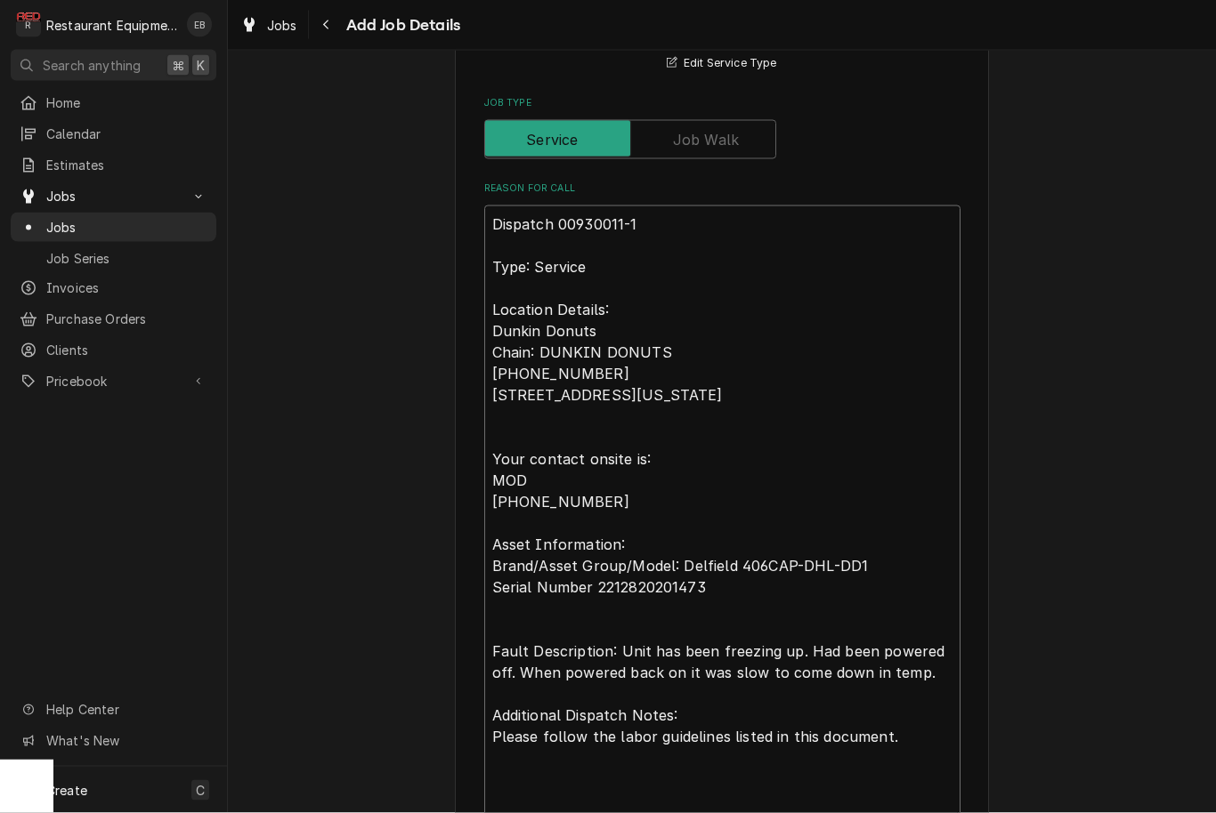
type textarea "Dispatch #00930011-1 Type: Service Location Details: Dunkin Donuts Chain: DUNKI…"
type textarea "x"
type textarea "Dispatch #:00930011-1 Type: Service Location Details: Dunkin Donuts Chain: DUNK…"
type textarea "x"
type textarea "Dispatch #: 00930011-1 Type: Service Location Details: Dunkin Donuts Chain: DUN…"
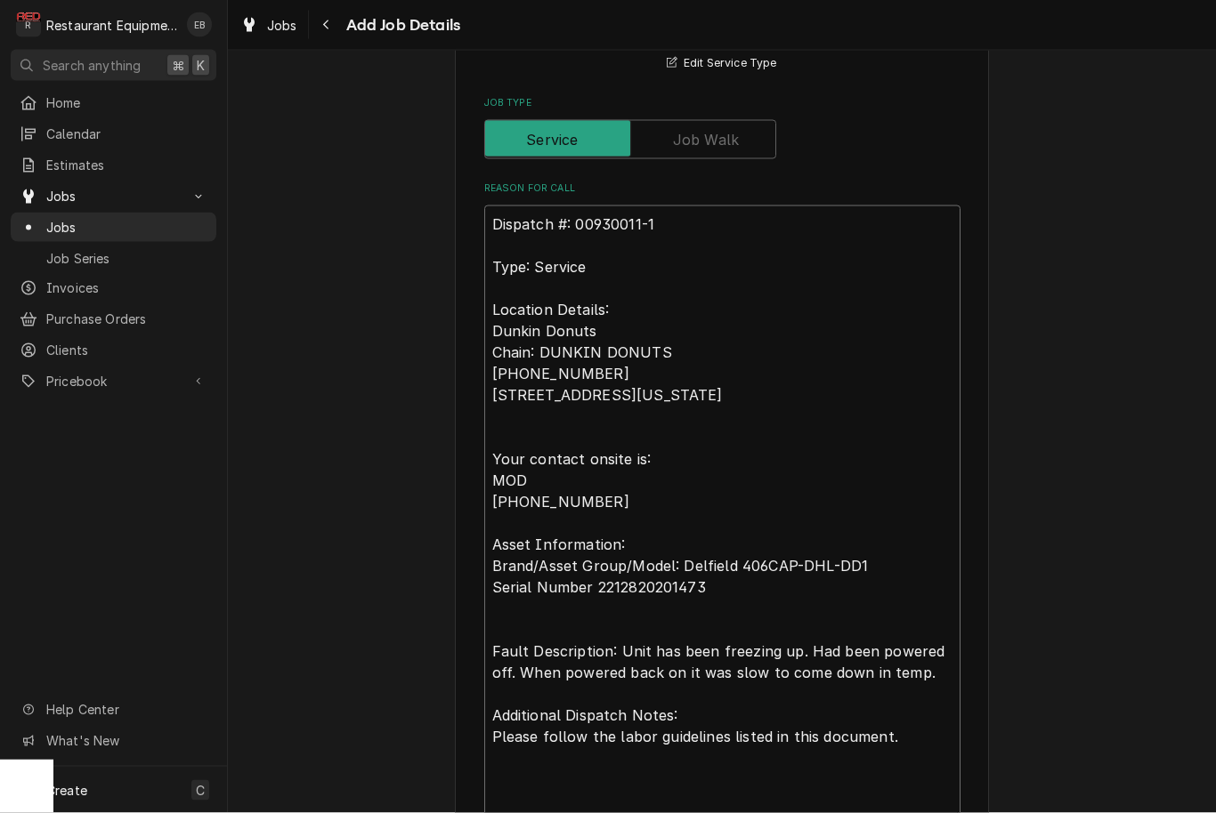
type textarea "x"
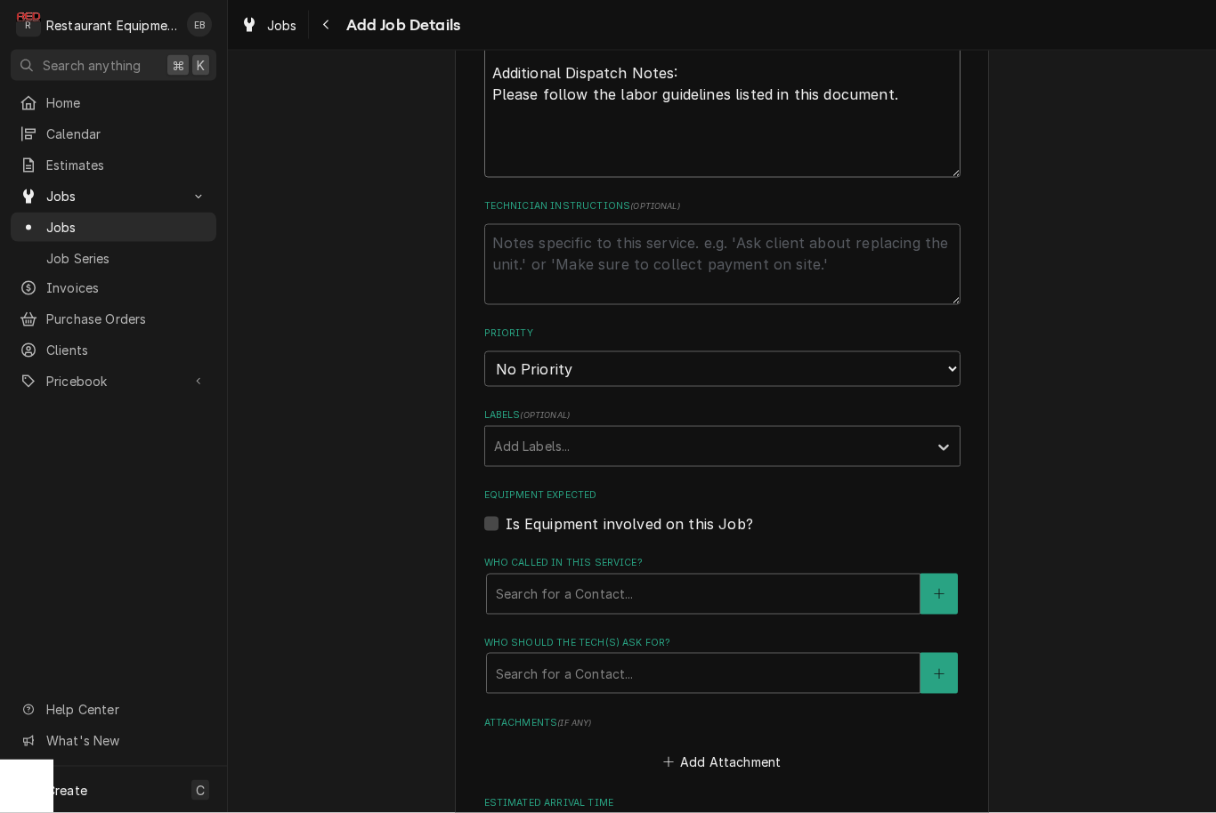
scroll to position [1448, 0]
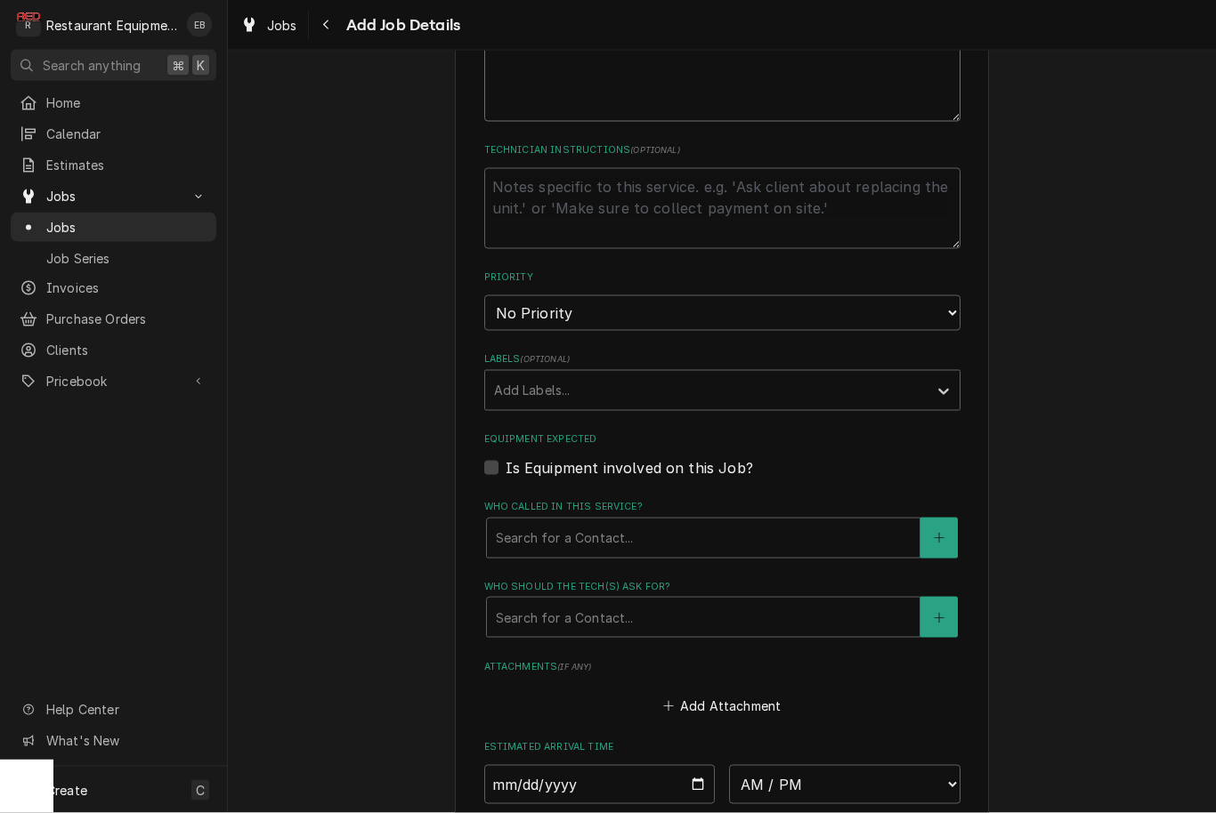
type textarea "Dispatch #: 00930011-1 Type: Service Location Details: Dunkin Donuts Chain: DUN…"
click at [649, 295] on select "No Priority Urgent High Medium Low" at bounding box center [722, 313] width 476 height 36
select select "2"
type textarea "x"
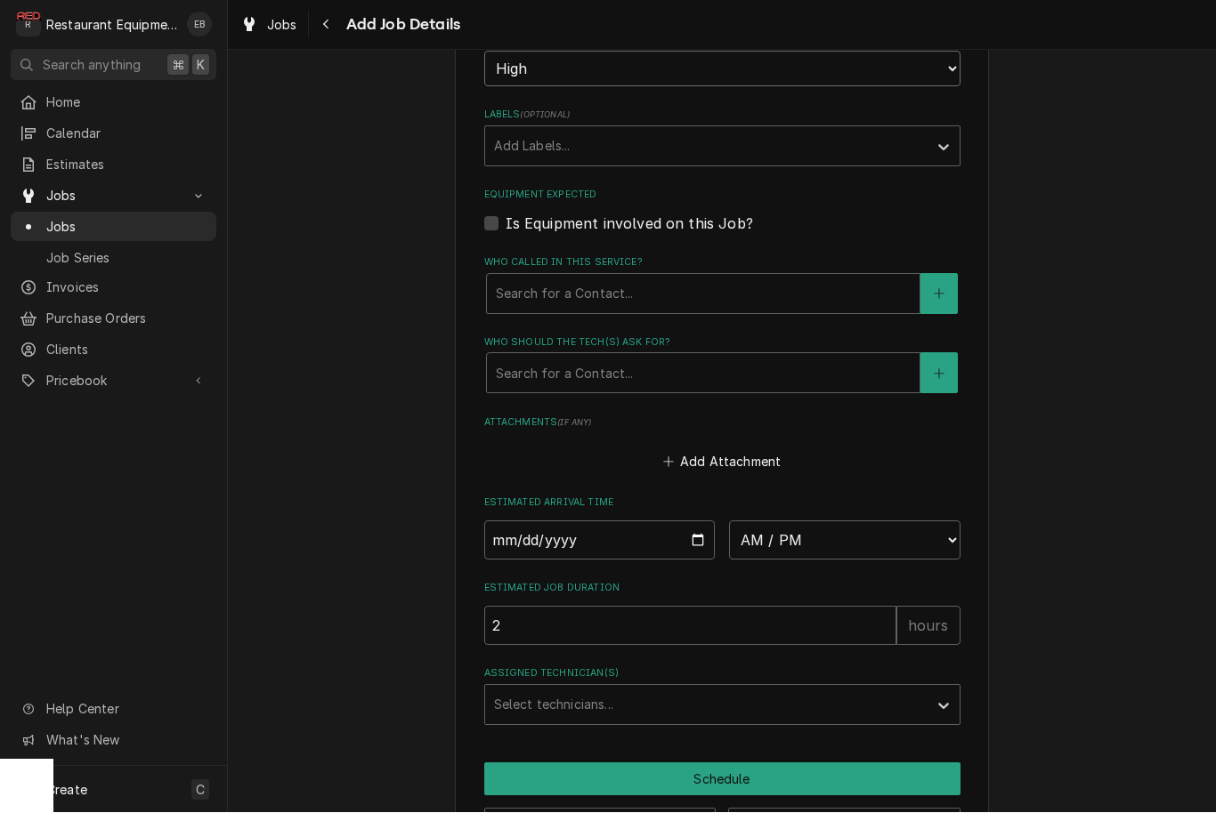
scroll to position [1695, 0]
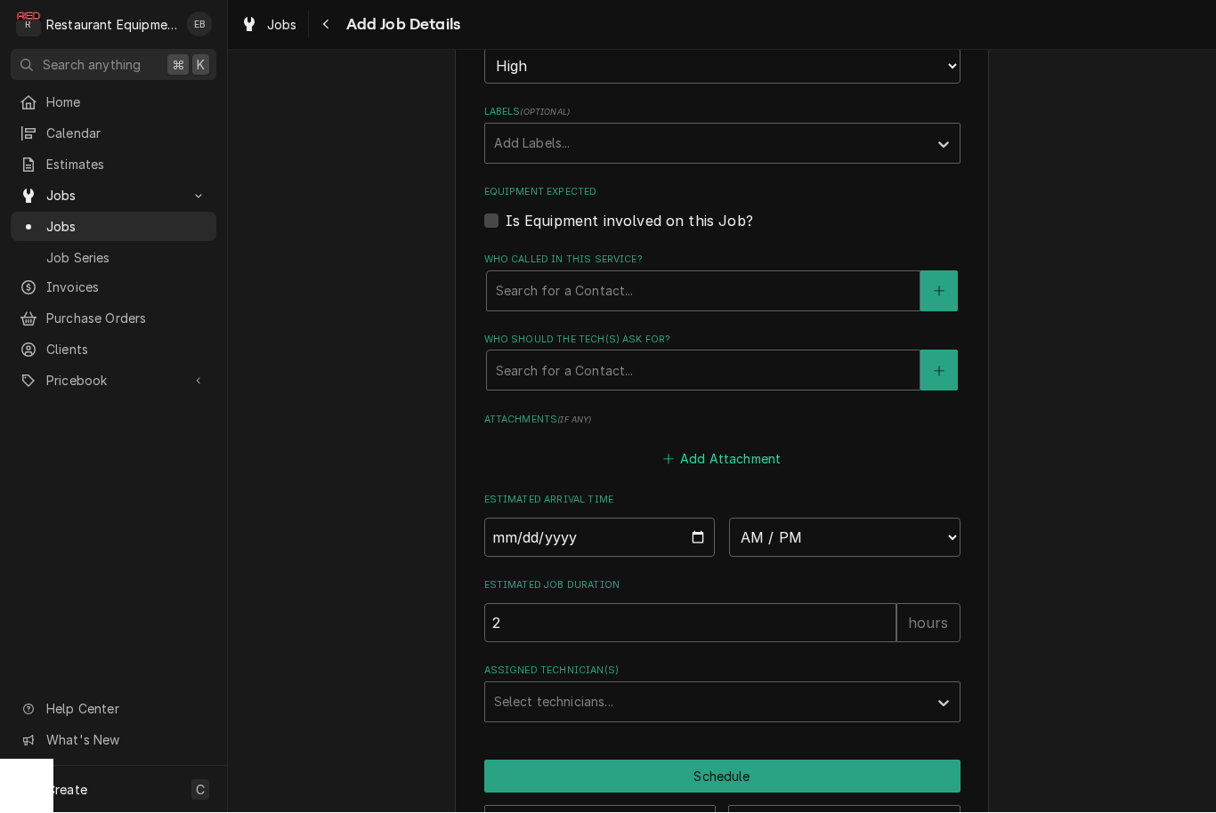
click at [730, 448] on button "Add Attachment" at bounding box center [722, 460] width 125 height 25
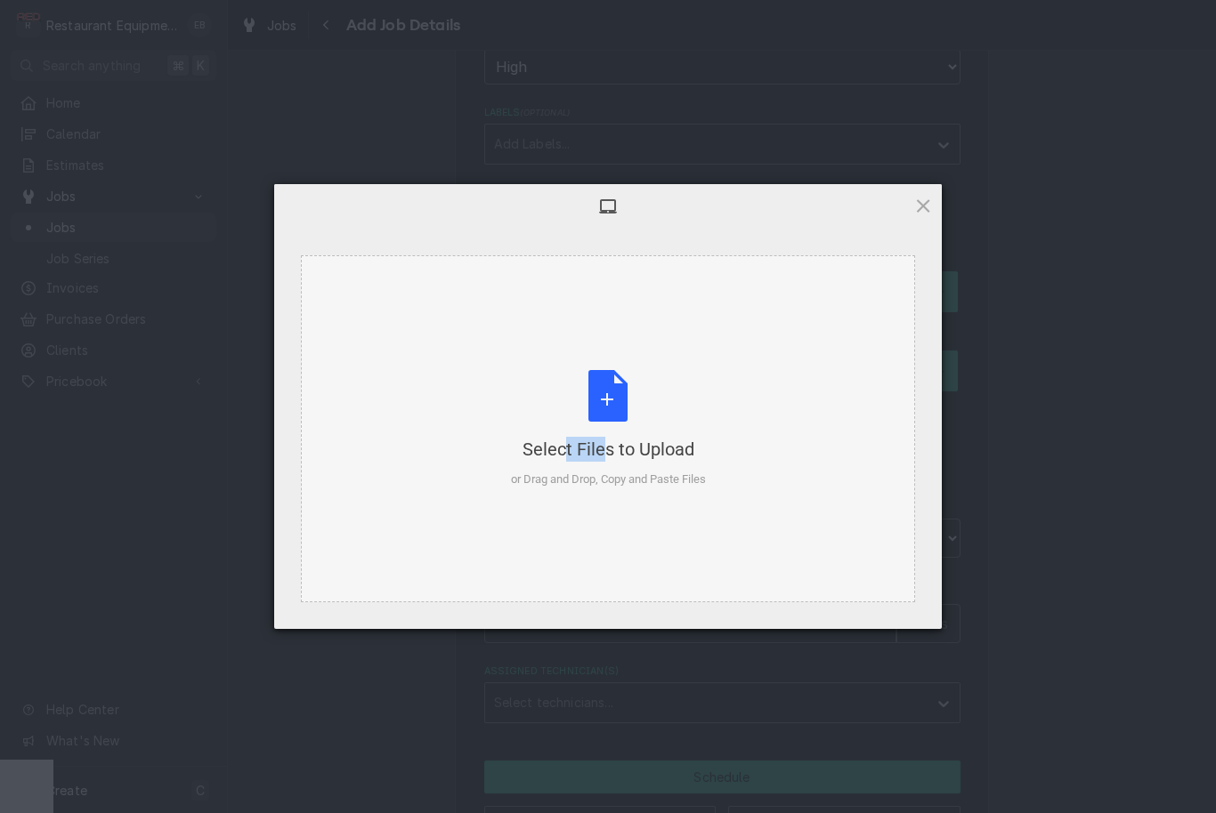
click at [551, 545] on div "Select Files to Upload or Drag and Drop, Copy and Paste Files" at bounding box center [608, 428] width 614 height 347
click at [779, 361] on div "Select Files to Upload or Drag and Drop, Copy and Paste Files" at bounding box center [608, 428] width 614 height 347
click at [613, 431] on div "Select Files to Upload or Drag and Drop, Copy and Paste Files" at bounding box center [608, 429] width 195 height 118
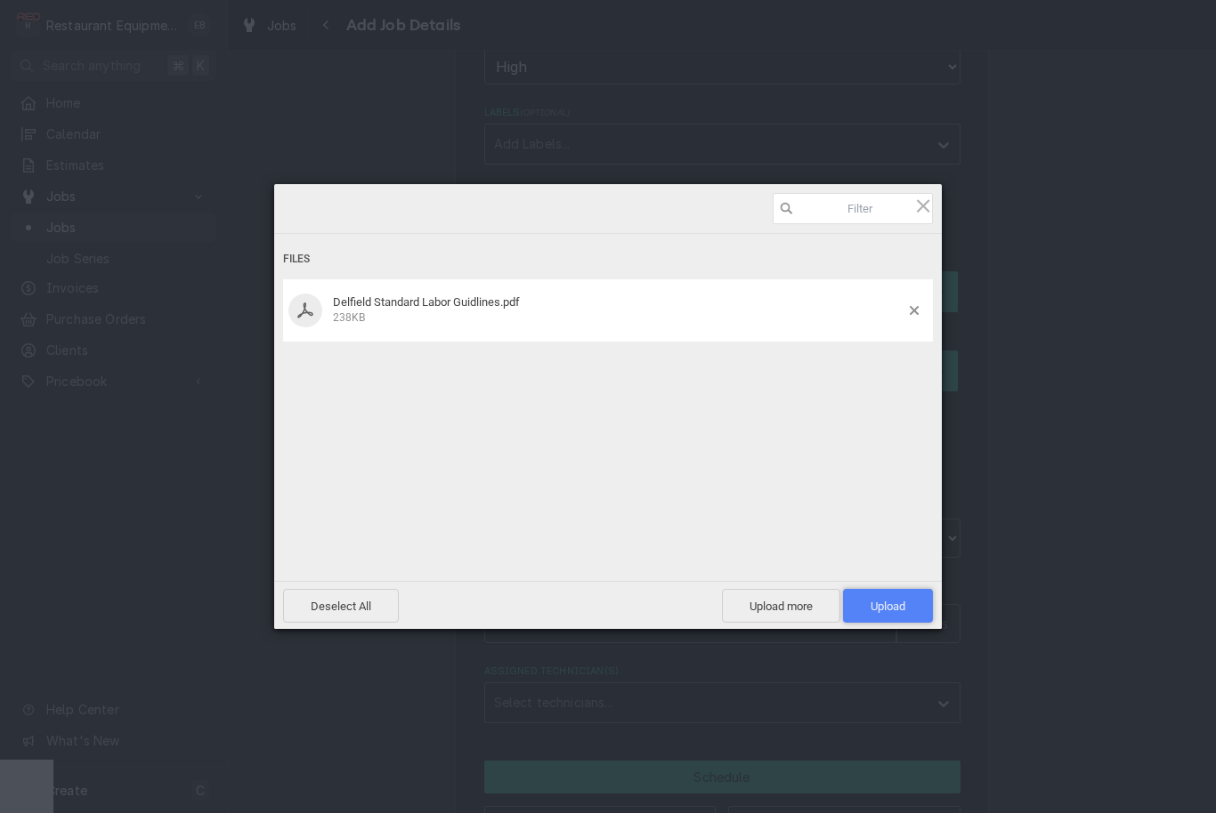
click at [902, 605] on span "Upload 1" at bounding box center [887, 606] width 35 height 13
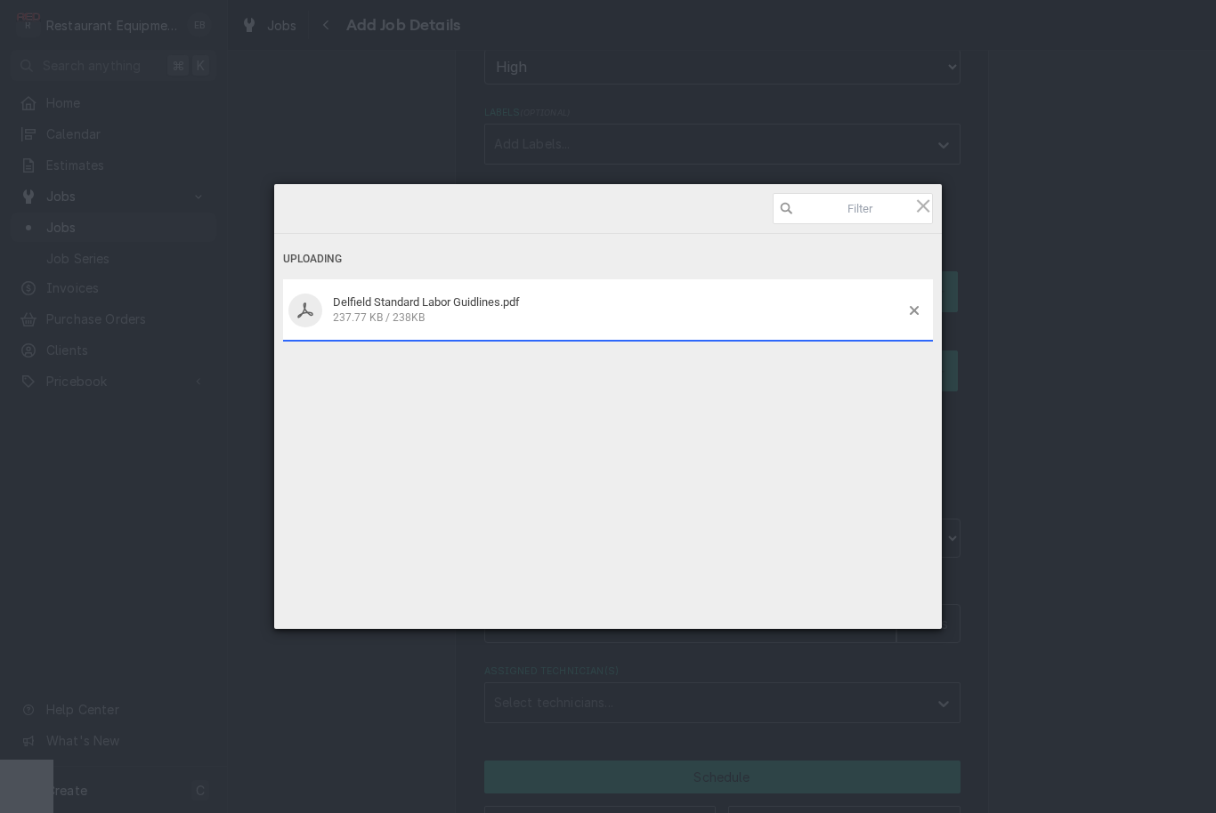
type textarea "x"
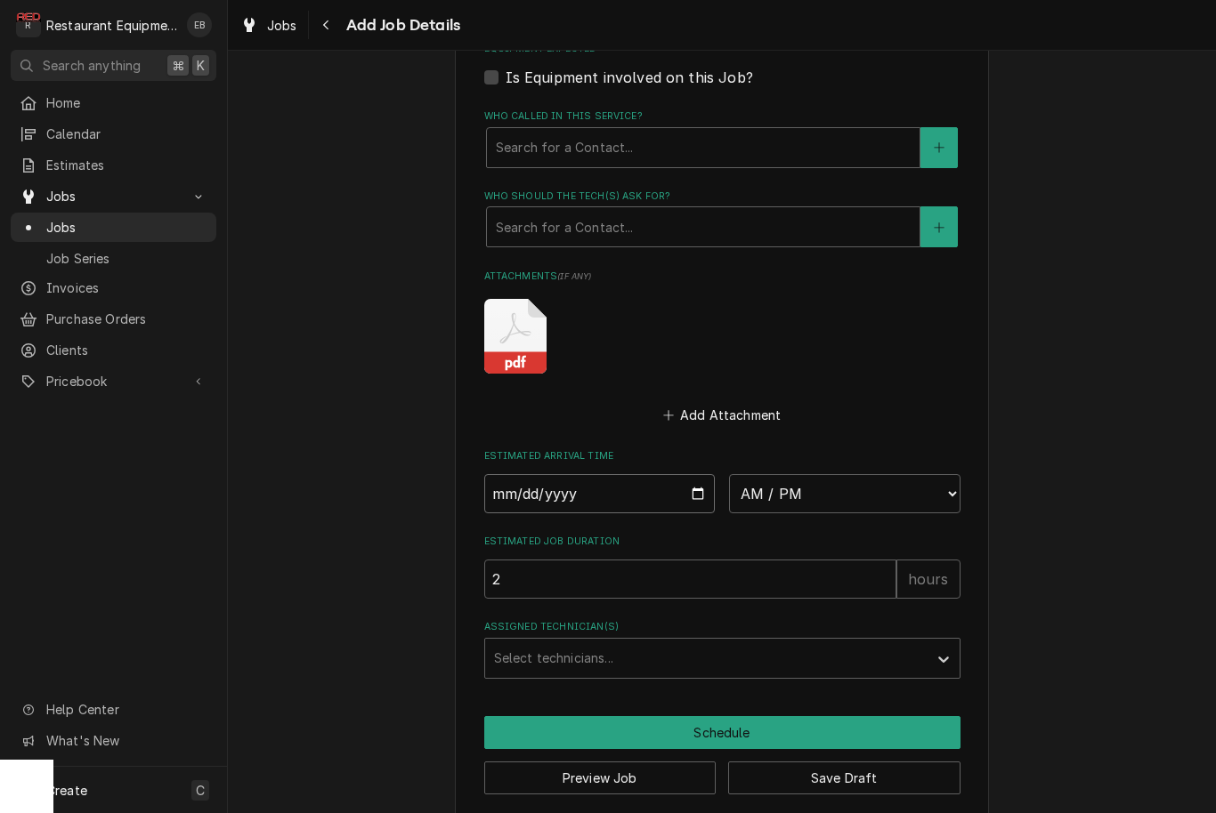
click at [633, 474] on input "Date" at bounding box center [599, 493] width 231 height 39
type input "2025-09-17"
type textarea "x"
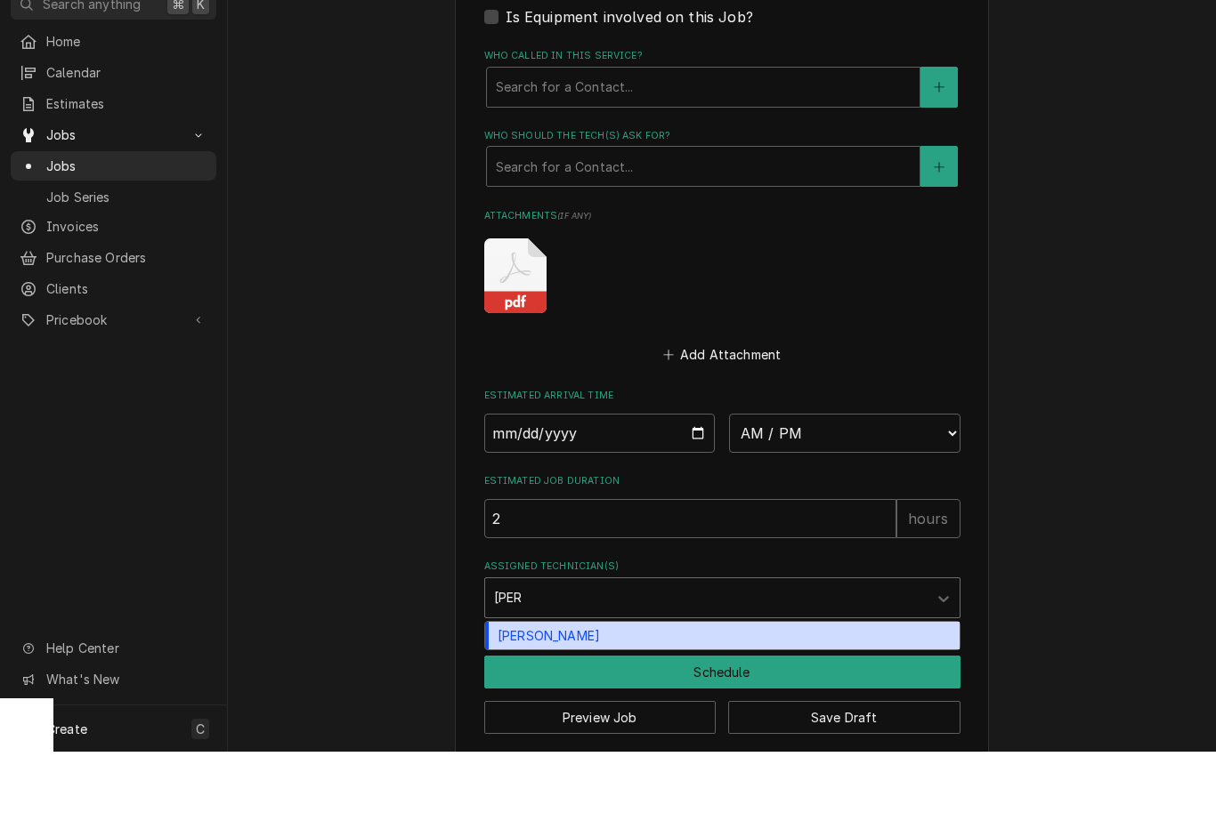
click at [613, 684] on div "Wesley Fisher" at bounding box center [722, 698] width 474 height 28
type input "wes"
type textarea "x"
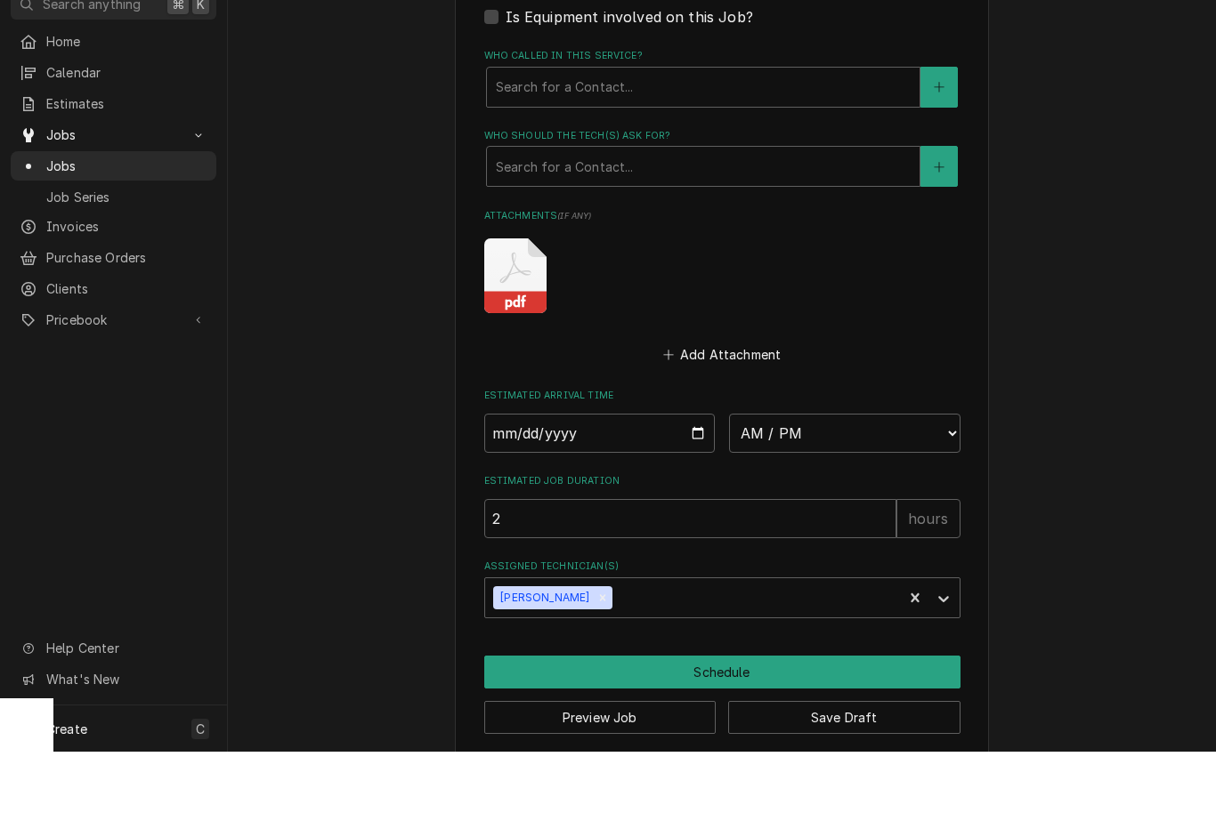
type textarea "x"
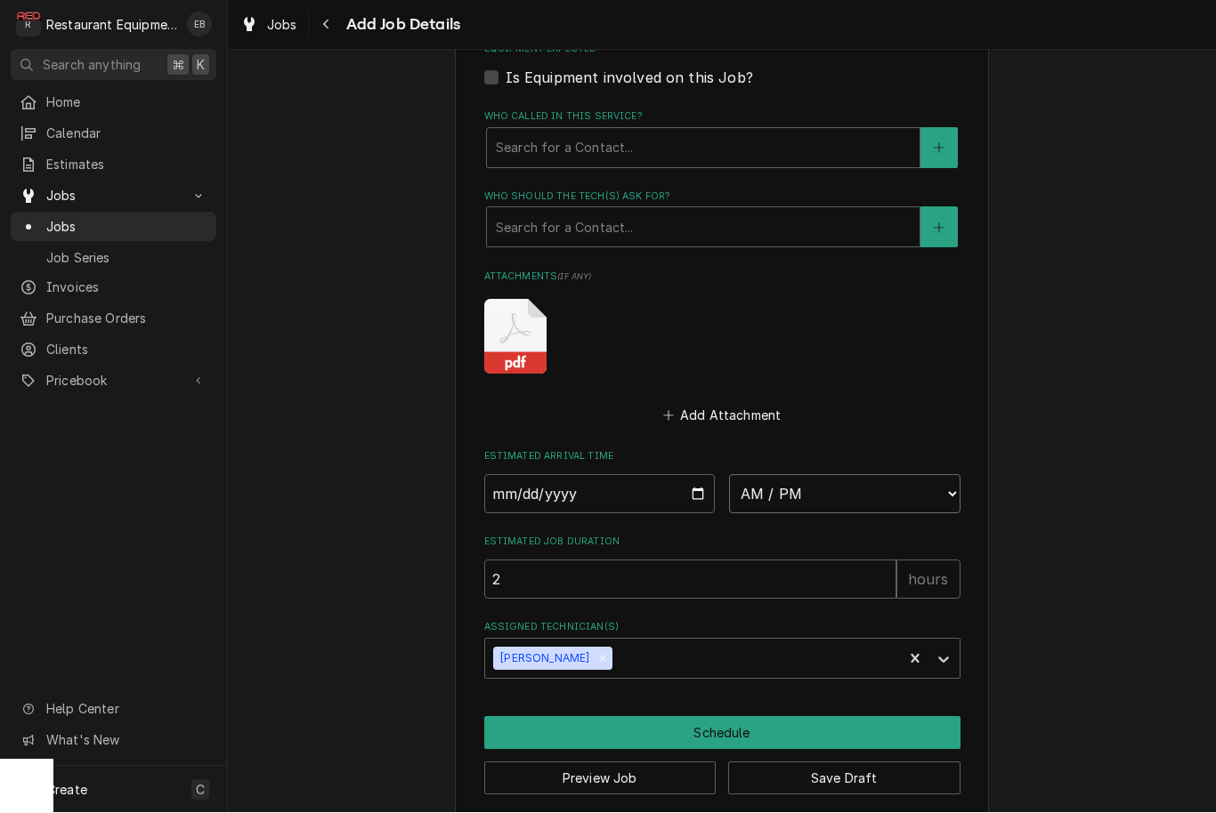
click at [919, 480] on select "AM / PM 6:00 AM 6:15 AM 6:30 AM 6:45 AM 7:00 AM 7:15 AM 7:30 AM 7:45 AM 8:00 AM…" at bounding box center [844, 494] width 231 height 39
select select "12:00:00"
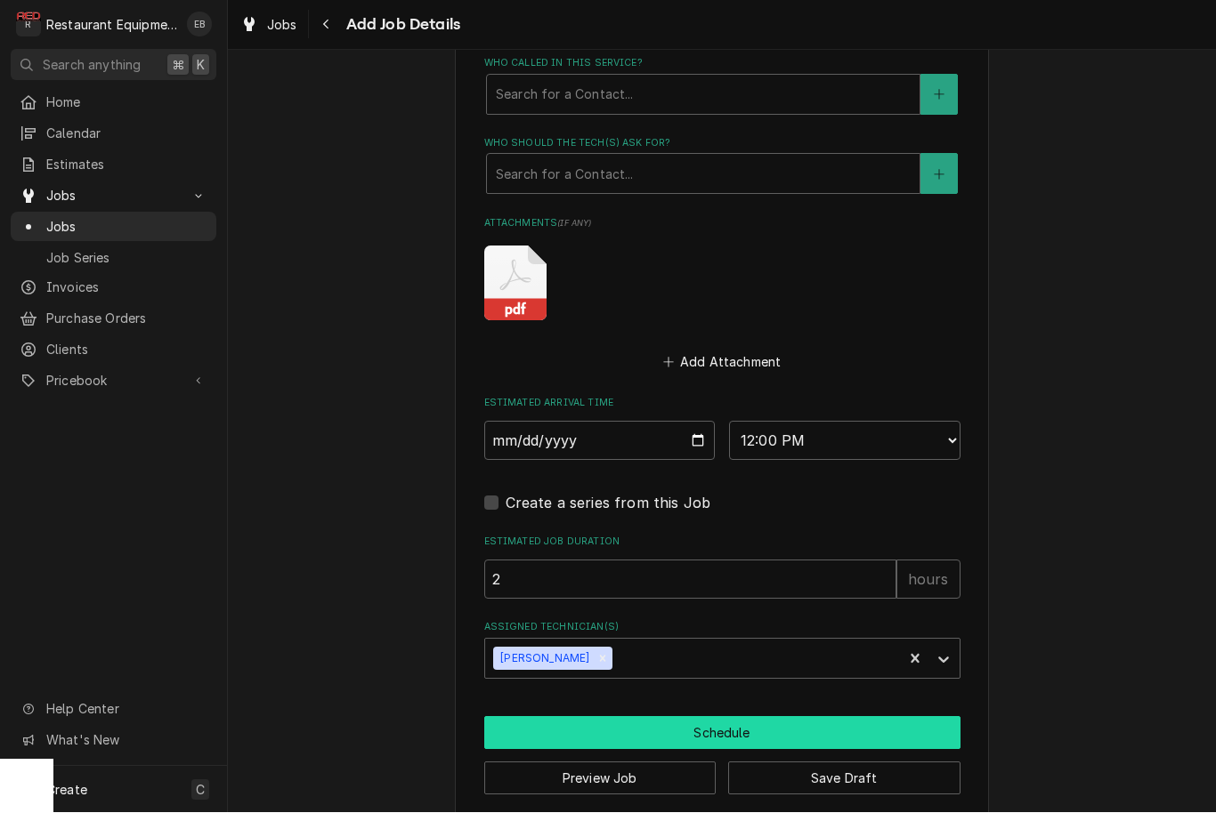
click at [792, 717] on button "Schedule" at bounding box center [722, 733] width 476 height 33
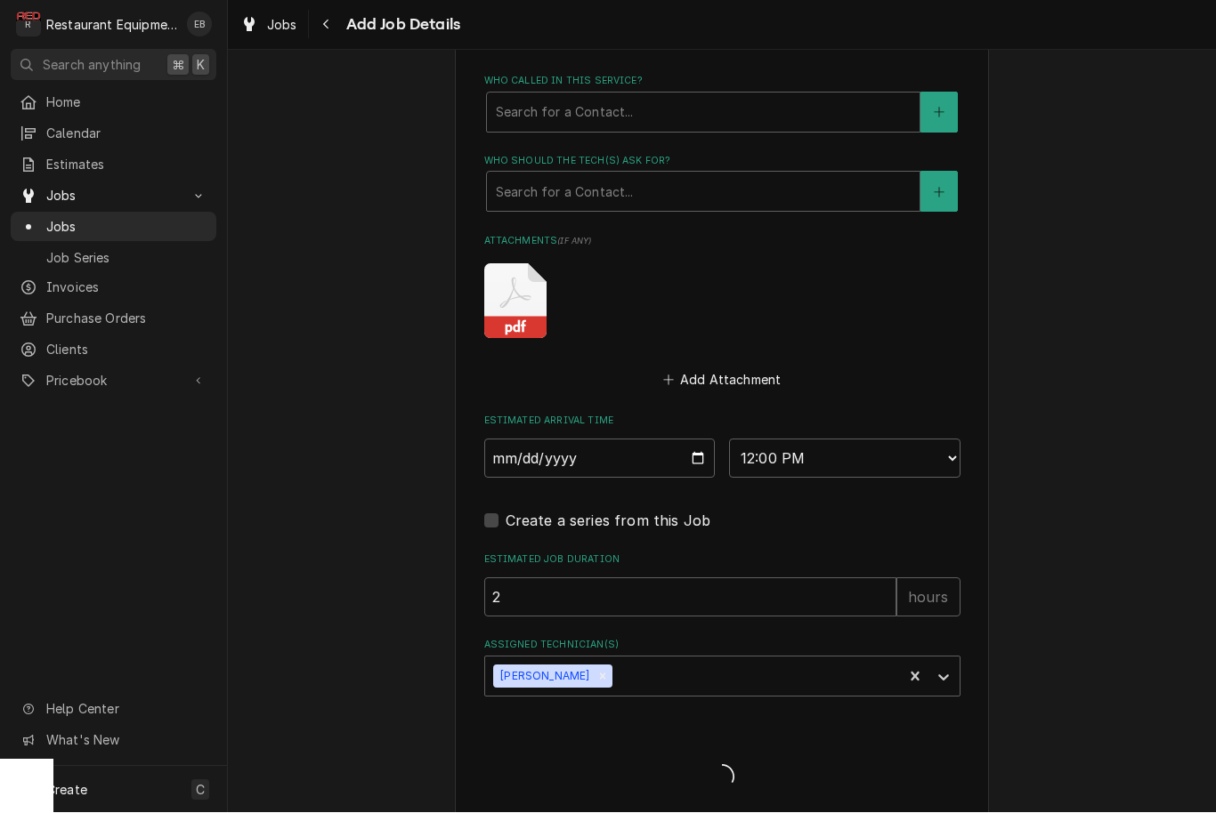
type textarea "x"
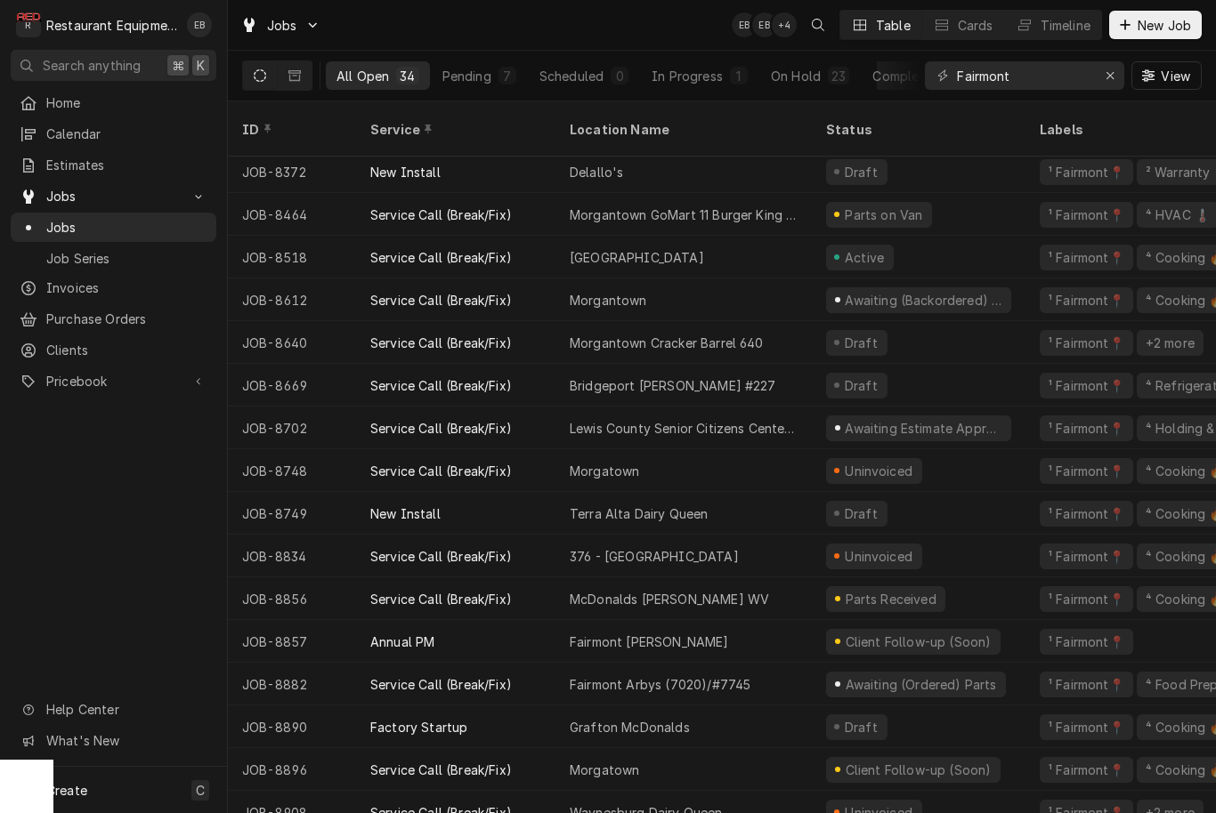
scroll to position [774, 0]
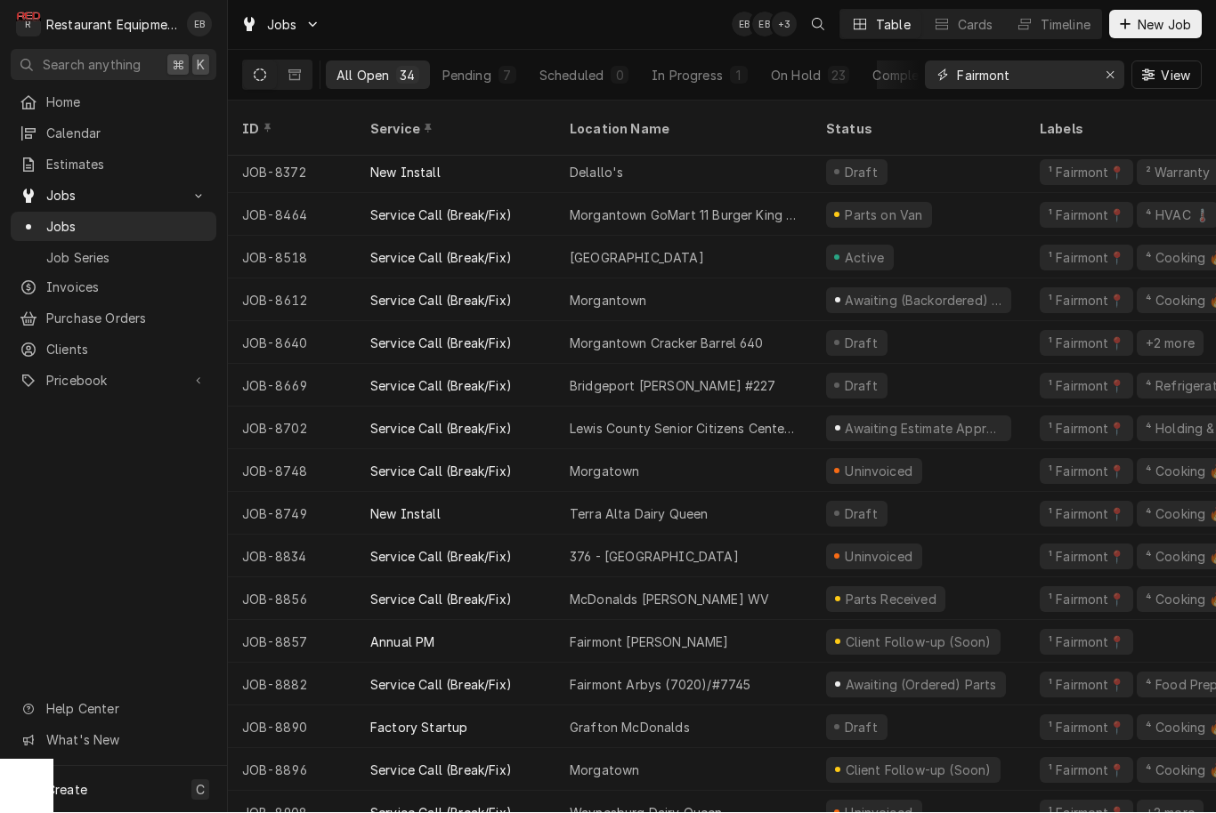
click at [1040, 75] on input "Fairmont" at bounding box center [1024, 75] width 134 height 28
click at [1105, 70] on icon "Erase input" at bounding box center [1110, 75] width 10 height 12
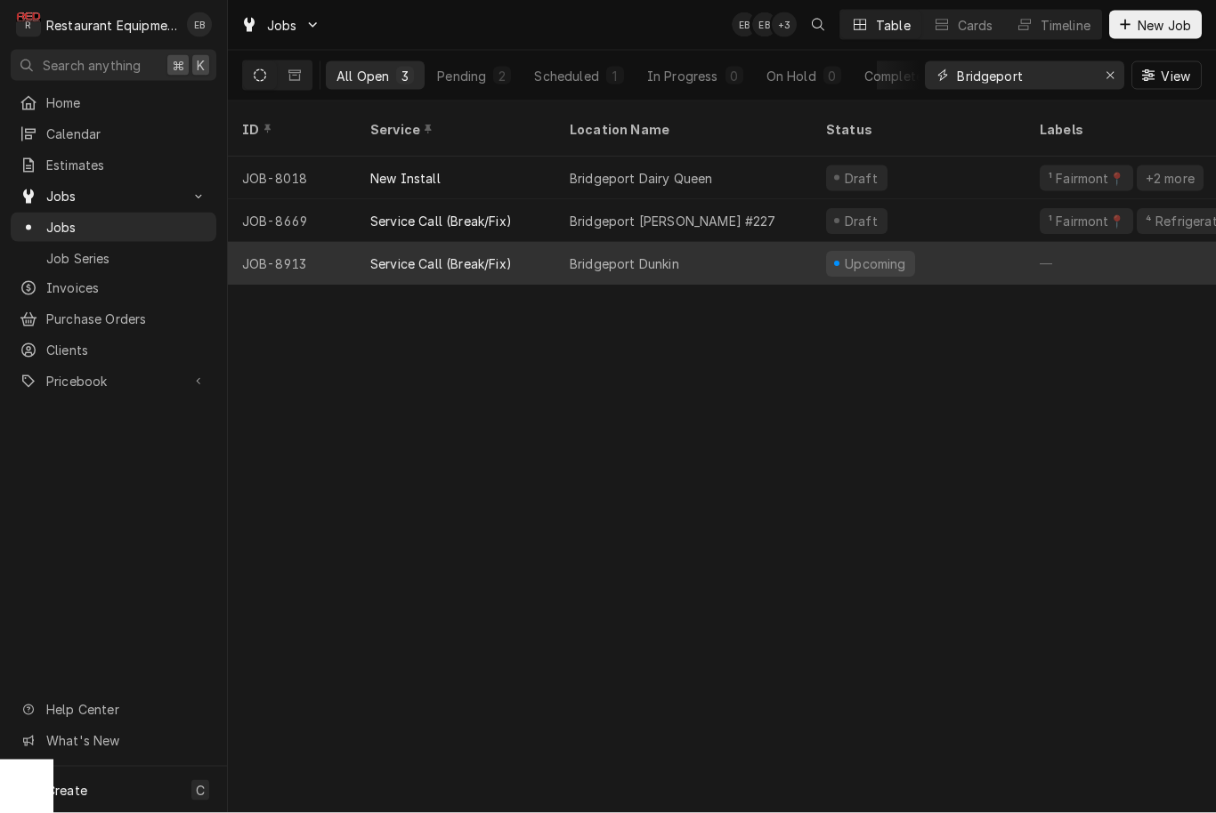
type input "Bridgeport"
click at [940, 245] on div "Upcoming" at bounding box center [919, 263] width 214 height 43
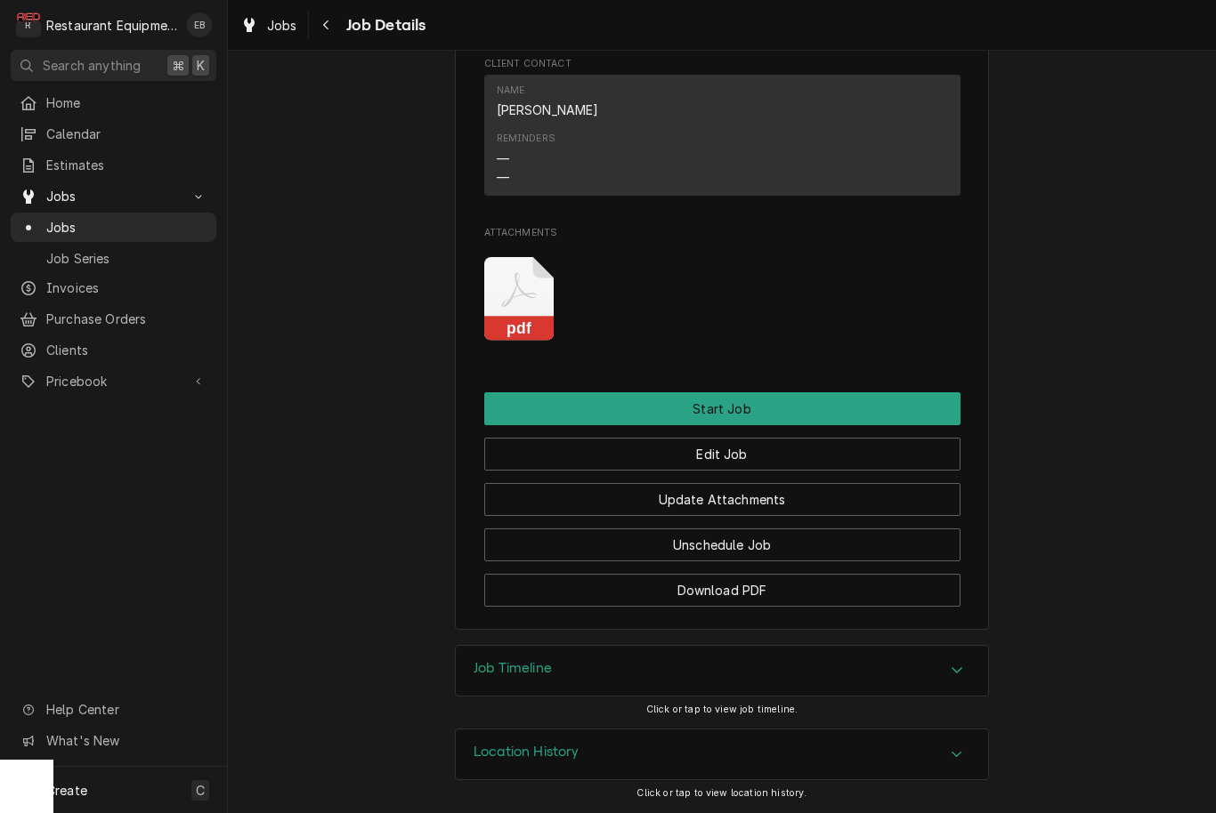
scroll to position [1537, 0]
click at [788, 561] on button "Unschedule Job" at bounding box center [722, 545] width 476 height 33
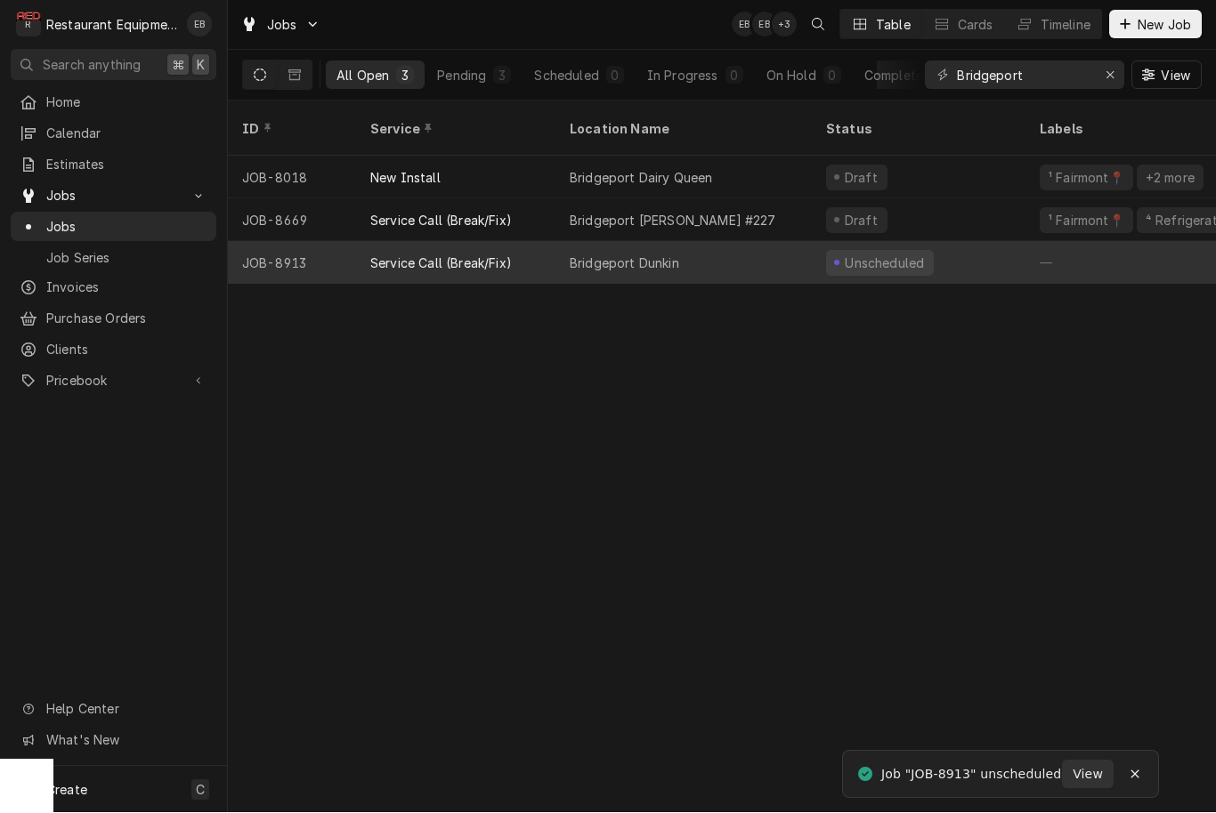
click at [751, 242] on div "Bridgeport Dunkin" at bounding box center [683, 263] width 256 height 43
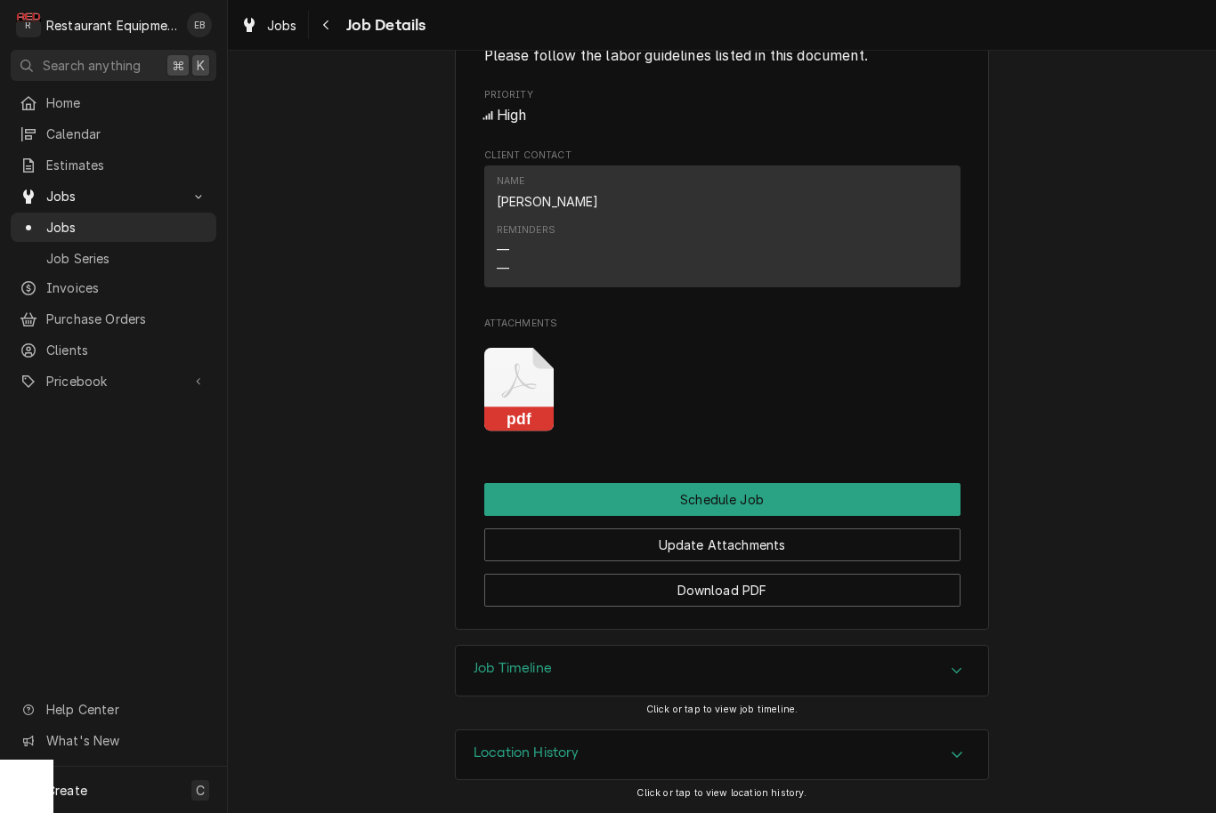
scroll to position [1292, 0]
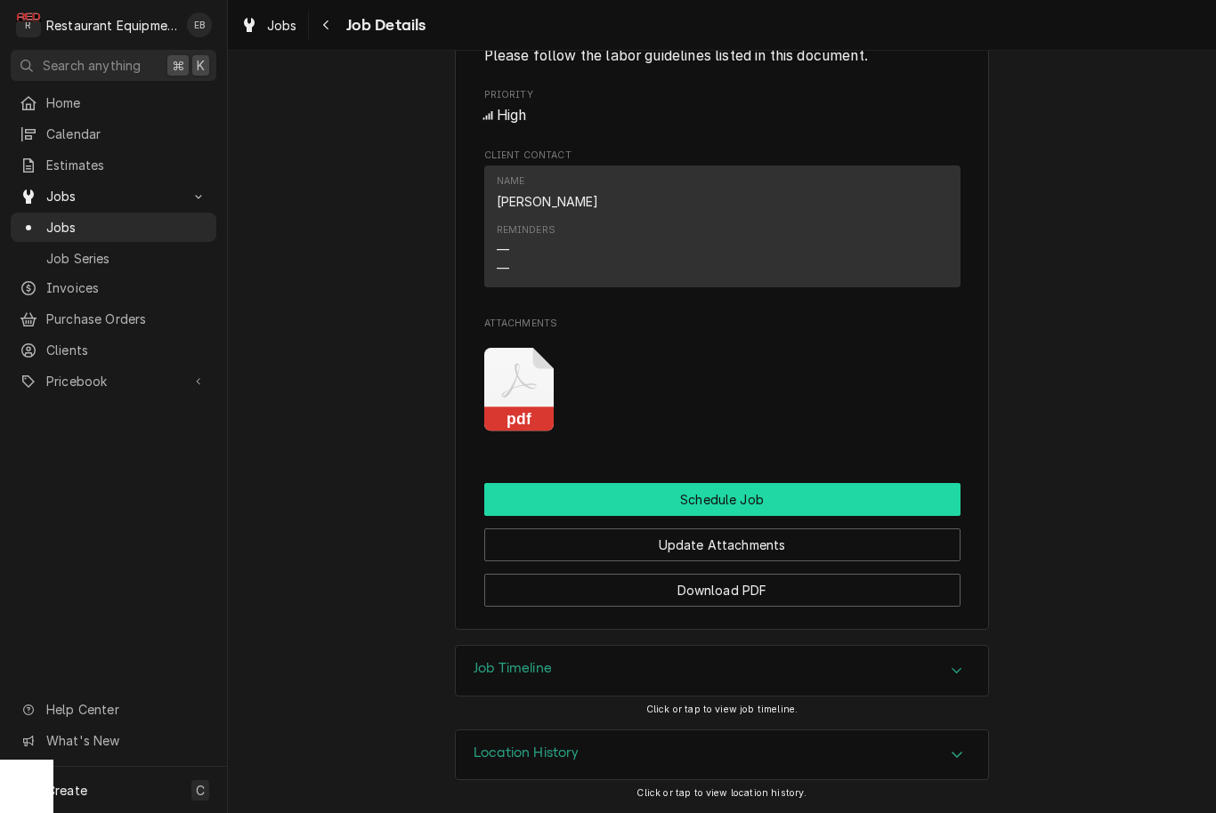
click at [804, 497] on button "Schedule Job" at bounding box center [722, 499] width 476 height 33
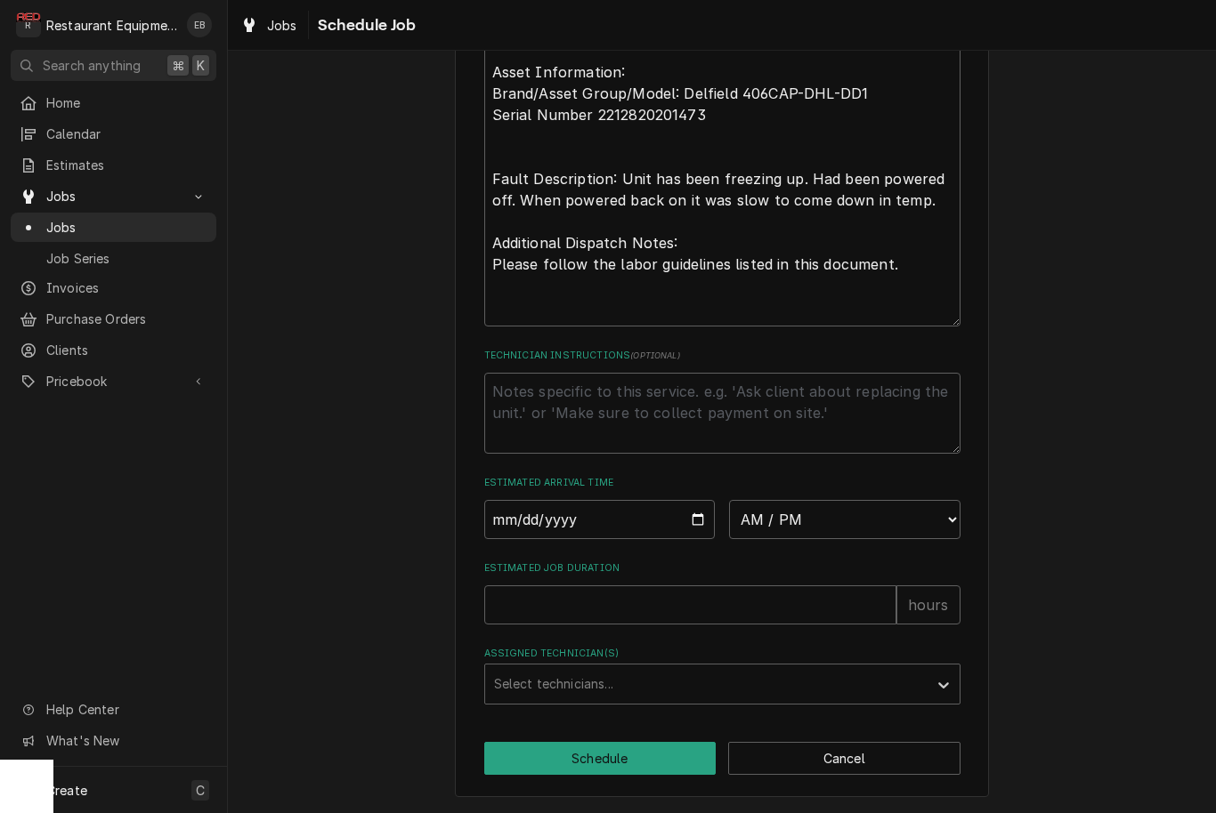
scroll to position [720, 0]
click at [647, 513] on input "Date" at bounding box center [599, 519] width 231 height 39
type input "[DATE]"
type textarea "x"
click at [889, 506] on select "AM / PM 6:00 AM 6:15 AM 6:30 AM 6:45 AM 7:00 AM 7:15 AM 7:30 AM 7:45 AM 8:00 AM…" at bounding box center [844, 519] width 231 height 39
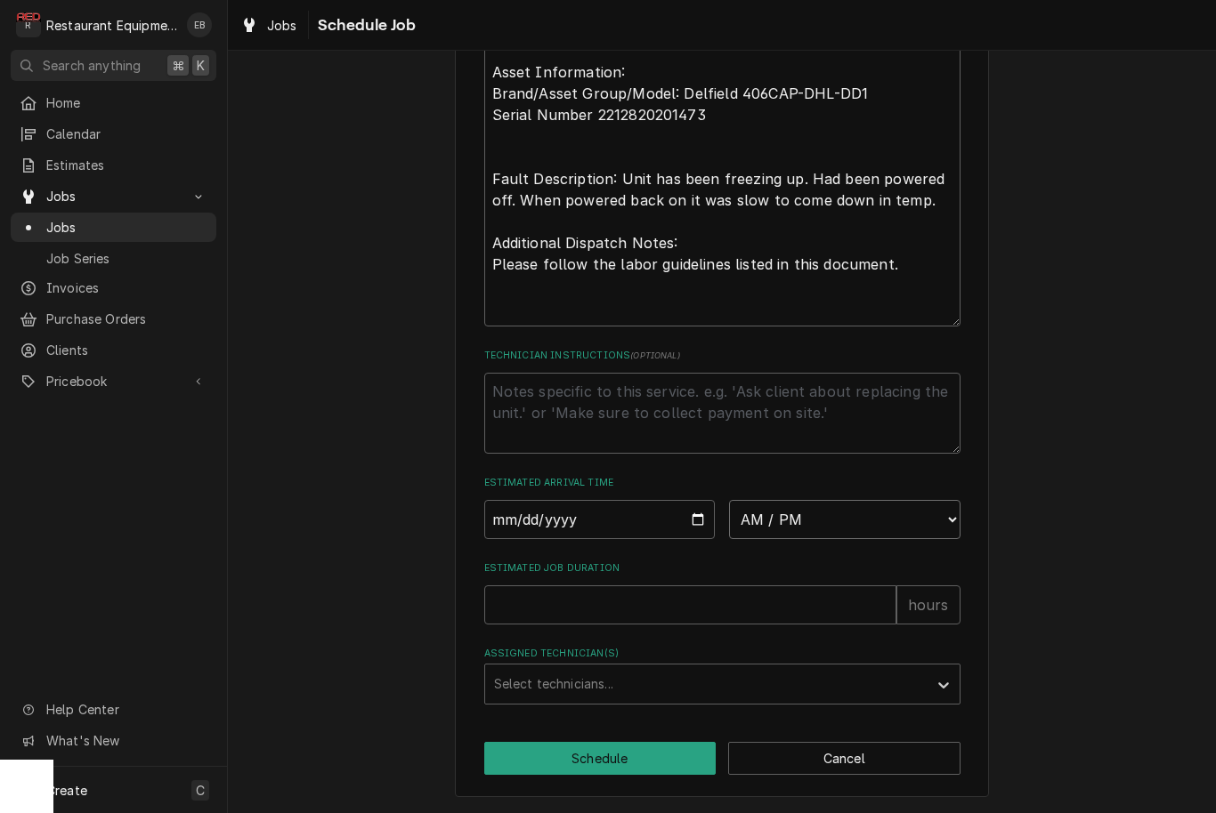
select select "11:30:00"
click at [738, 601] on input "Estimated Job Duration" at bounding box center [690, 605] width 412 height 39
type textarea "x"
type input "2"
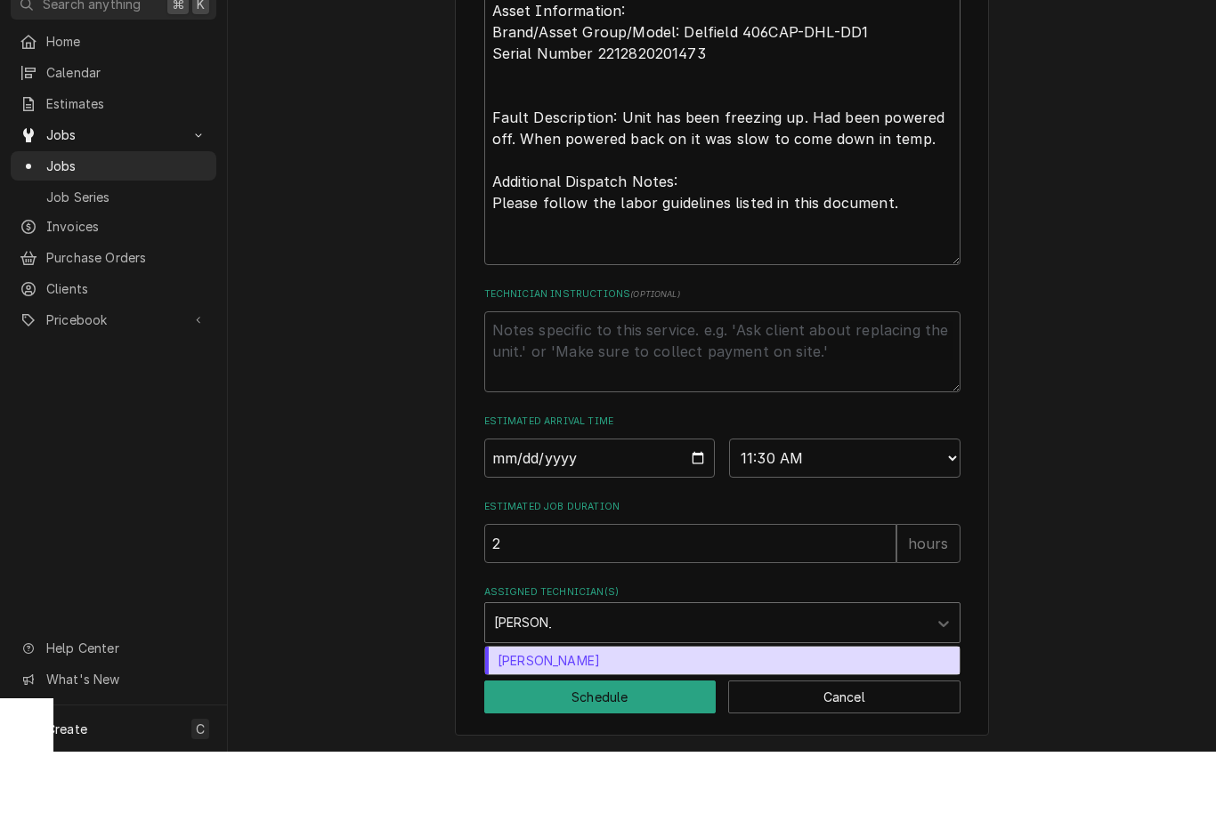
click at [664, 708] on div "[PERSON_NAME]" at bounding box center [722, 722] width 474 height 28
type input "[PERSON_NAME]"
type textarea "x"
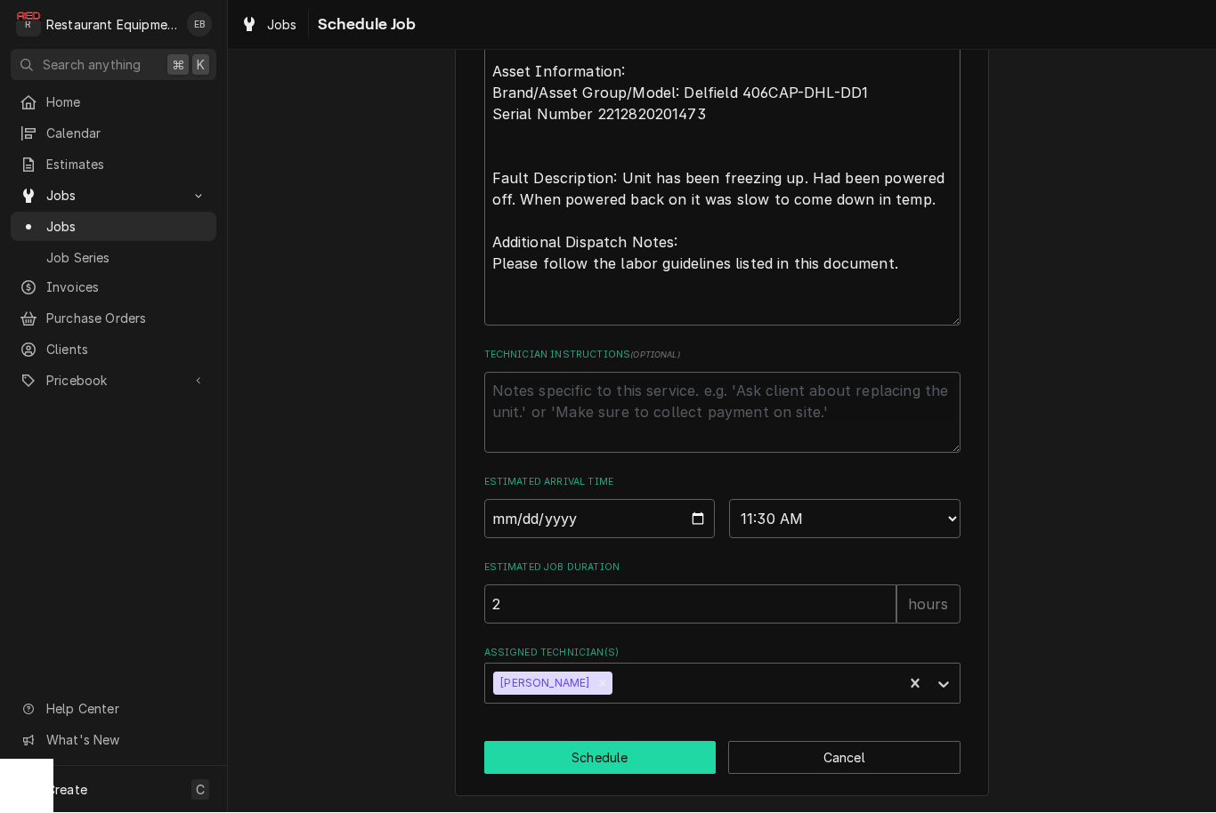
click at [626, 754] on button "Schedule" at bounding box center [600, 758] width 232 height 33
type textarea "x"
